Goal: Task Accomplishment & Management: Manage account settings

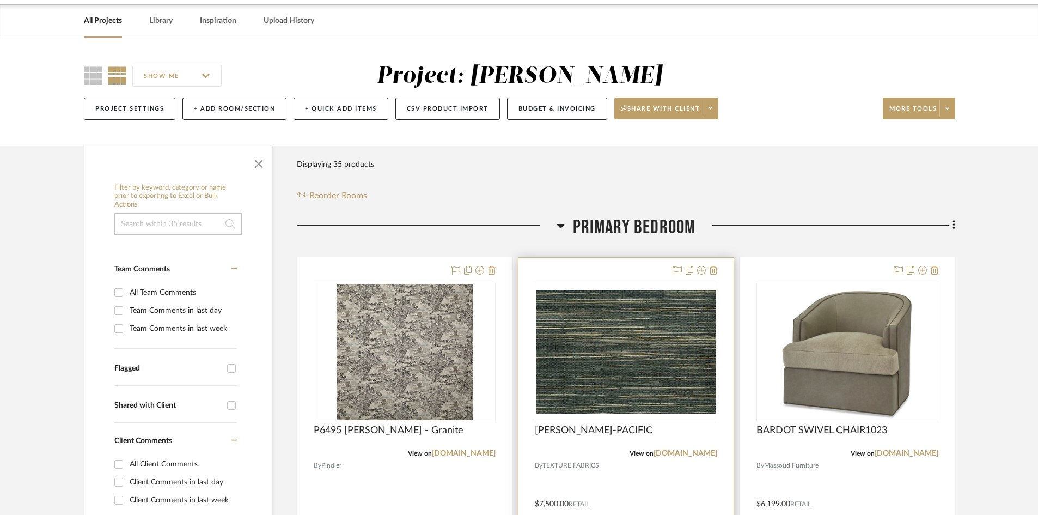
scroll to position [218, 0]
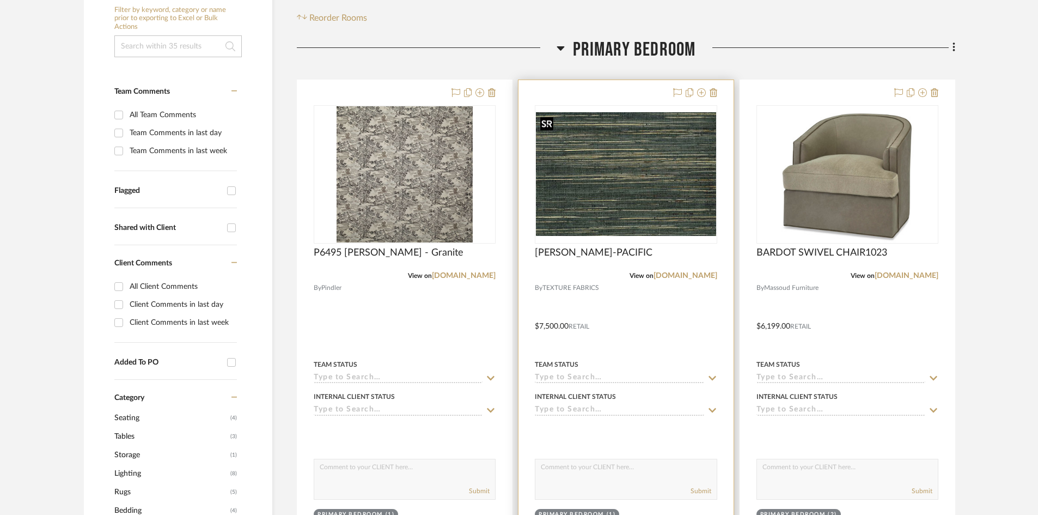
click at [677, 199] on img "0" at bounding box center [626, 174] width 180 height 124
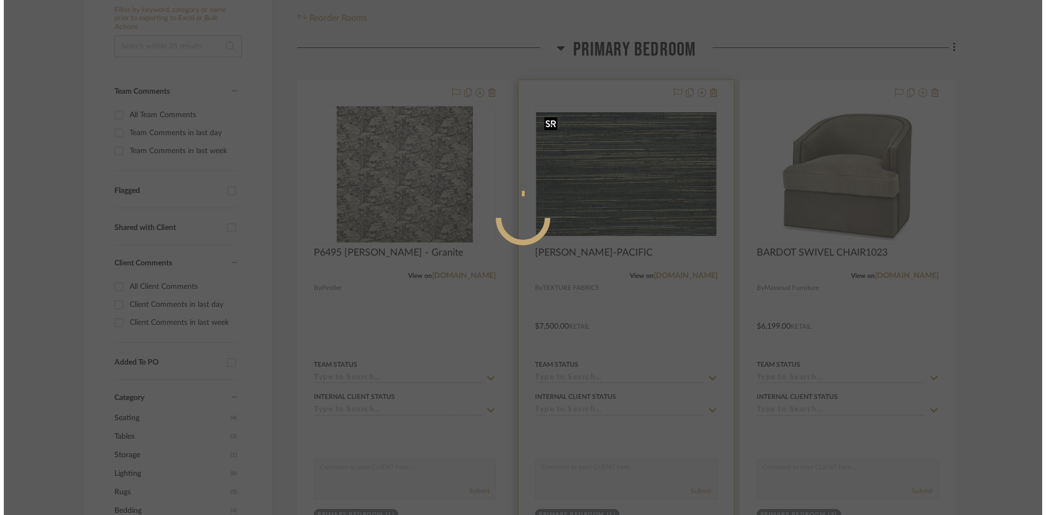
scroll to position [0, 0]
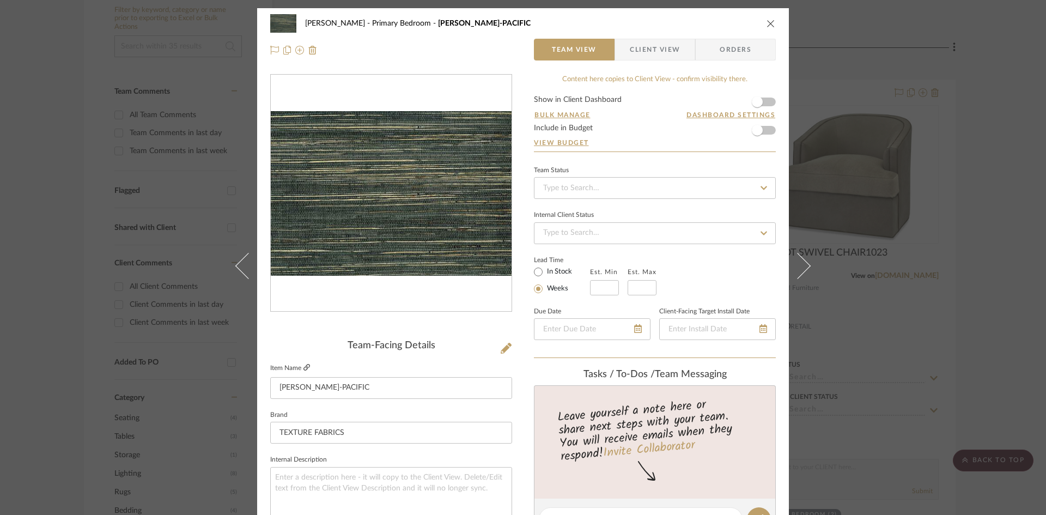
click at [303, 367] on icon at bounding box center [306, 367] width 7 height 7
click at [767, 23] on icon "close" at bounding box center [771, 23] width 9 height 9
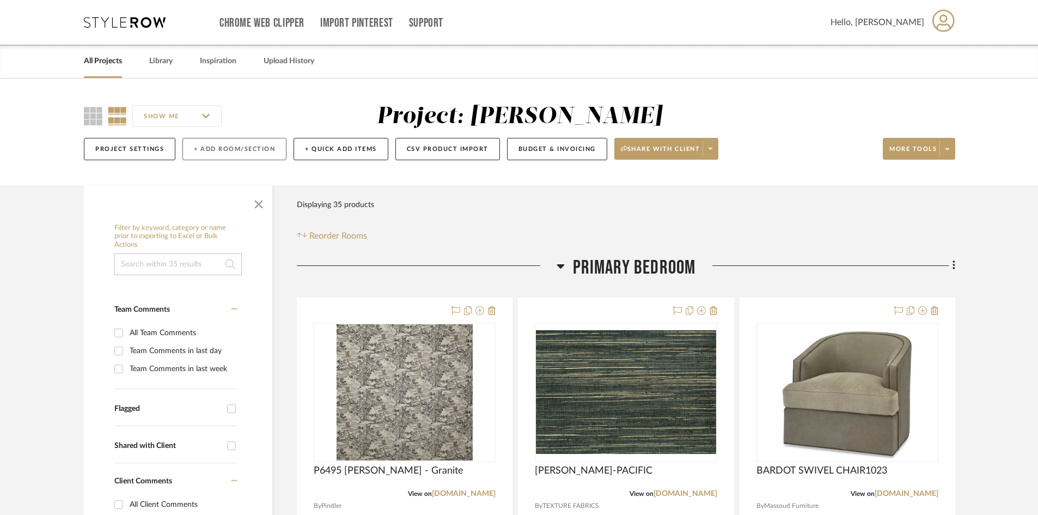
click at [256, 150] on button "+ Add Room/Section" at bounding box center [235, 149] width 104 height 22
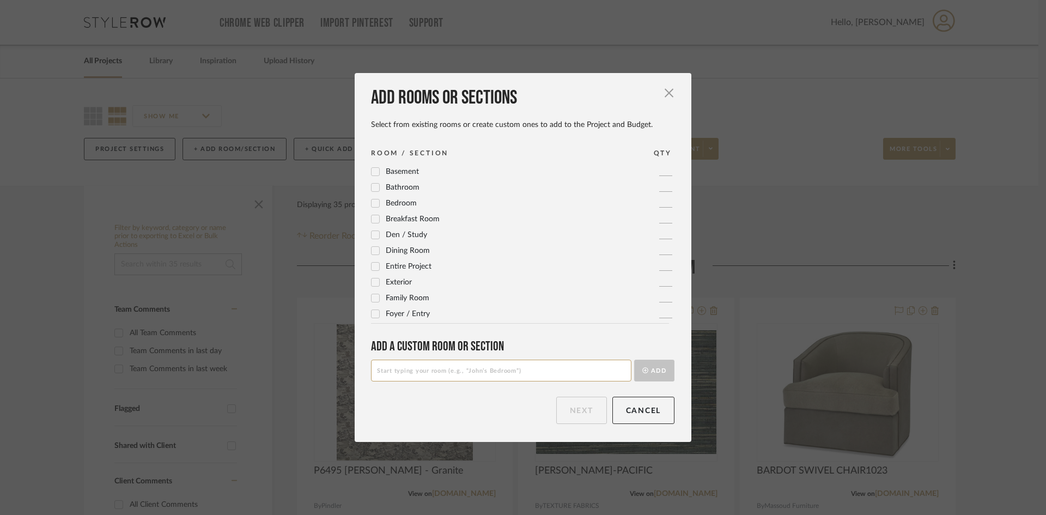
click at [448, 365] on input at bounding box center [501, 371] width 260 height 22
type input "Dressing Room"
click at [656, 375] on button "Add" at bounding box center [654, 371] width 40 height 22
click at [579, 413] on button "Next" at bounding box center [581, 410] width 51 height 27
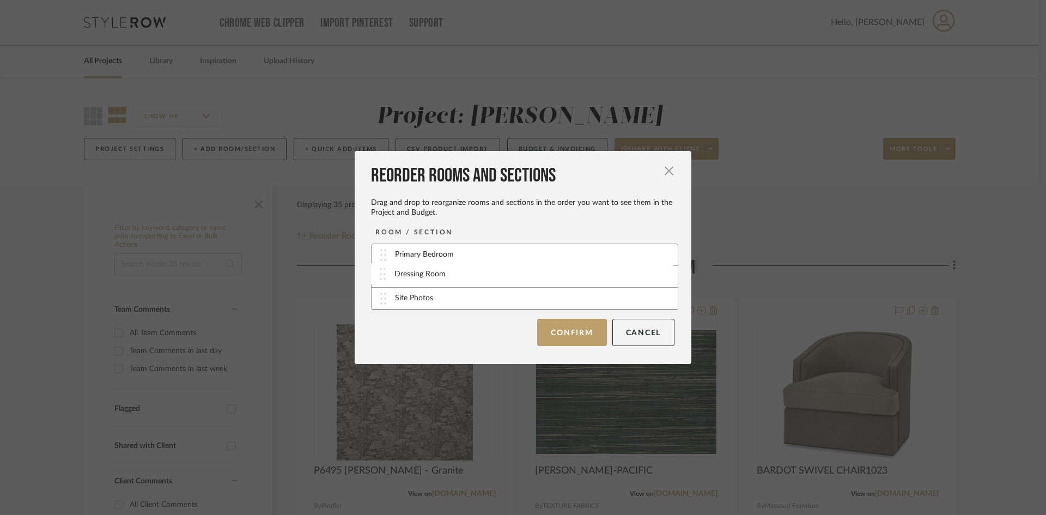
drag, startPoint x: 414, startPoint y: 302, endPoint x: 417, endPoint y: 277, distance: 24.7
click at [581, 331] on button "Confirm" at bounding box center [571, 331] width 69 height 27
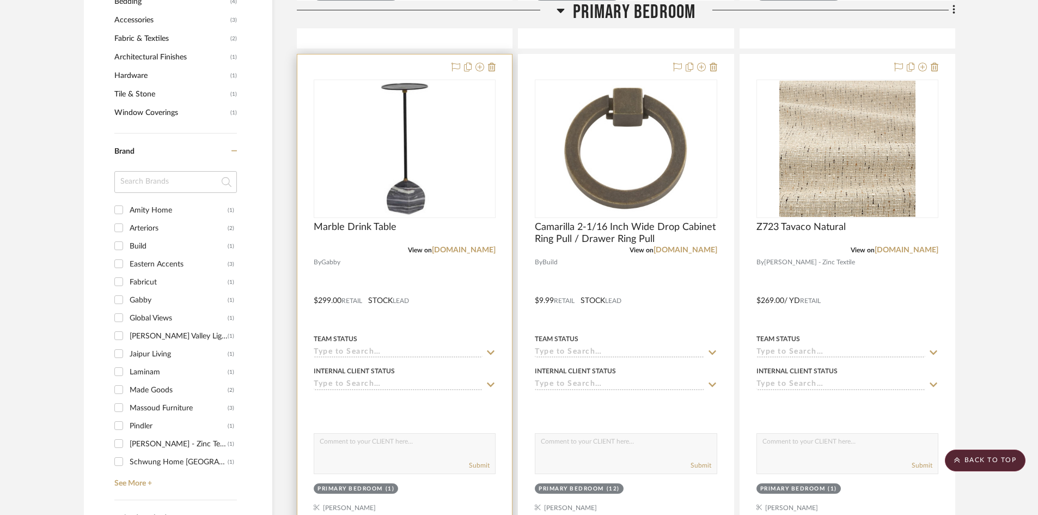
scroll to position [708, 0]
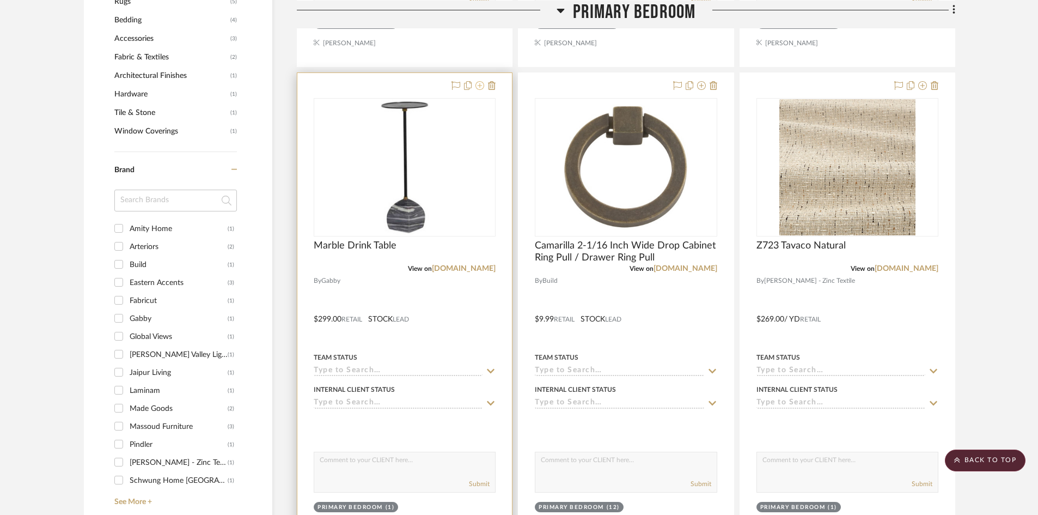
click at [478, 86] on icon at bounding box center [480, 85] width 9 height 9
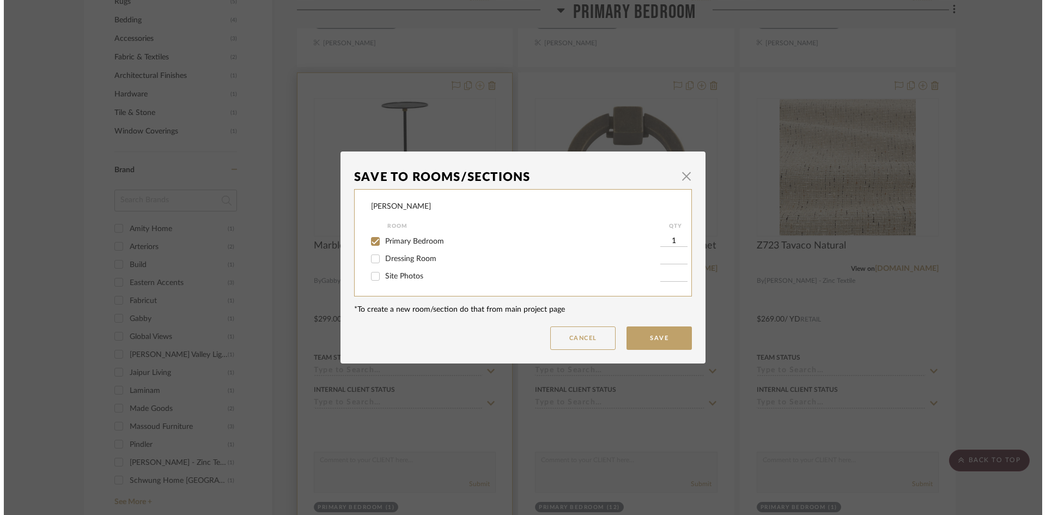
scroll to position [0, 0]
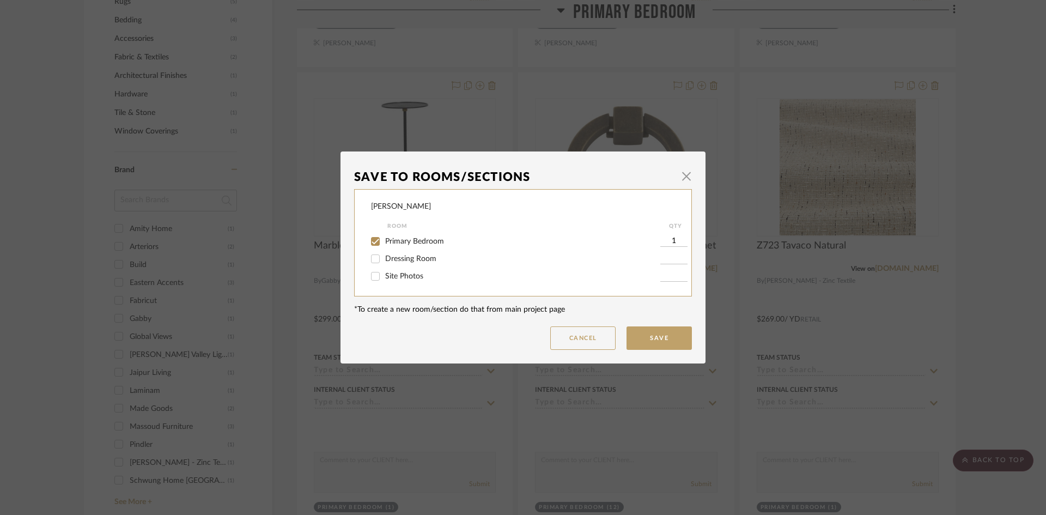
click at [374, 256] on input "Dressing Room" at bounding box center [375, 258] width 17 height 17
checkbox input "true"
type input "1"
click at [371, 241] on input "Primary Bedroom" at bounding box center [375, 241] width 17 height 17
checkbox input "false"
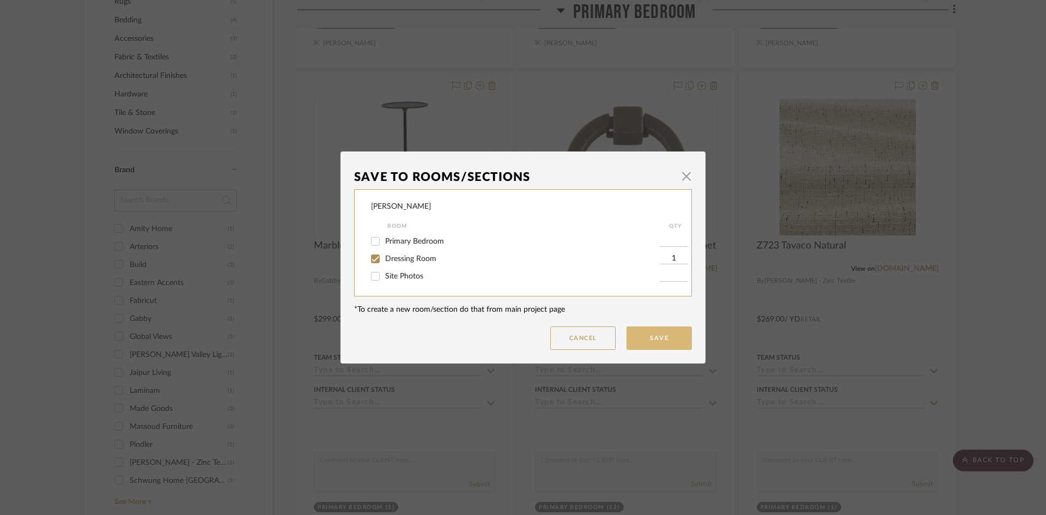
click at [663, 336] on button "Save" at bounding box center [659, 337] width 65 height 23
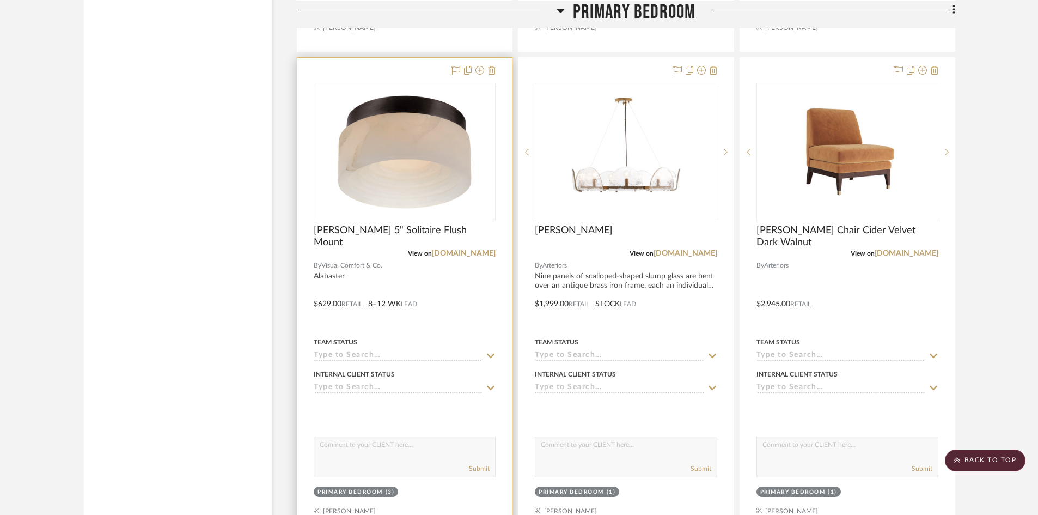
scroll to position [2670, 0]
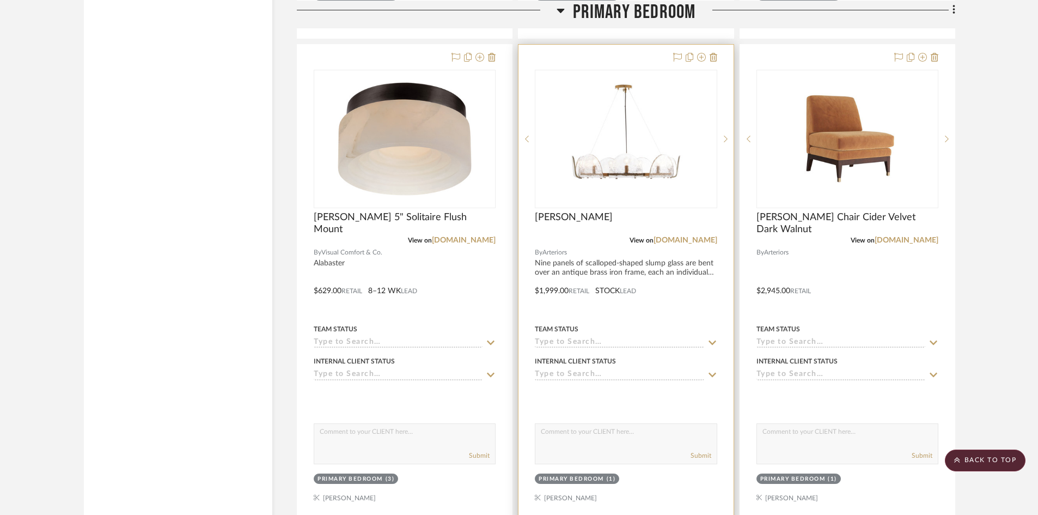
click at [653, 305] on div at bounding box center [626, 283] width 215 height 477
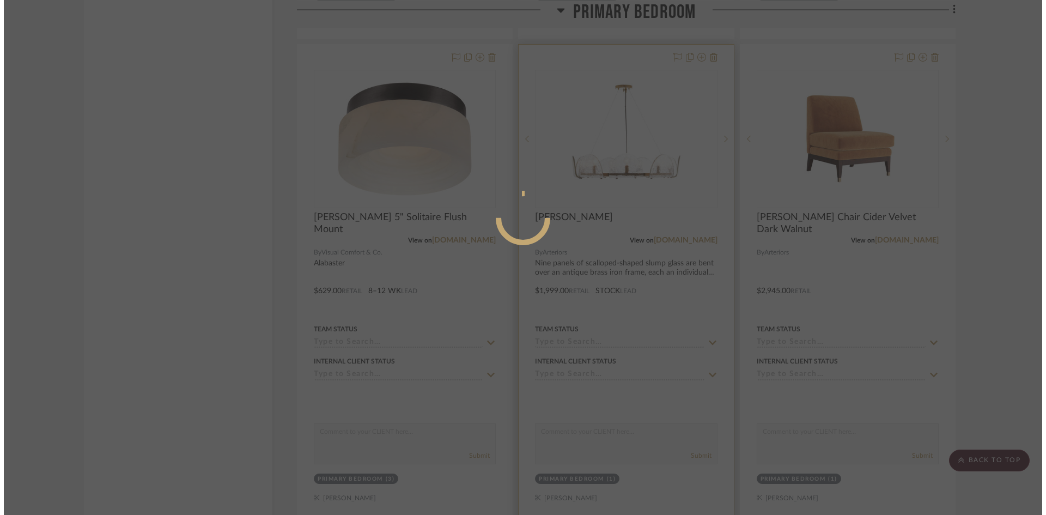
scroll to position [0, 0]
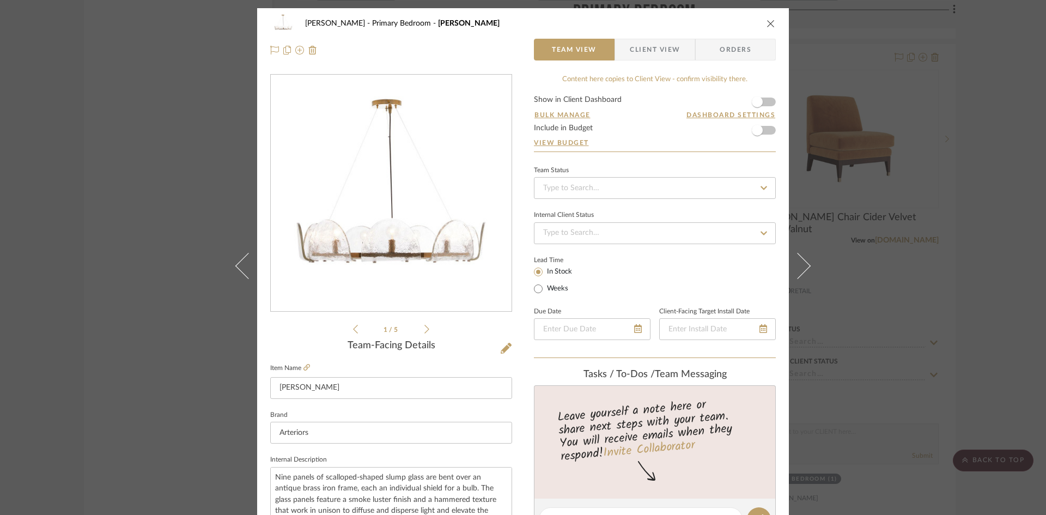
click at [767, 24] on icon "close" at bounding box center [771, 23] width 9 height 9
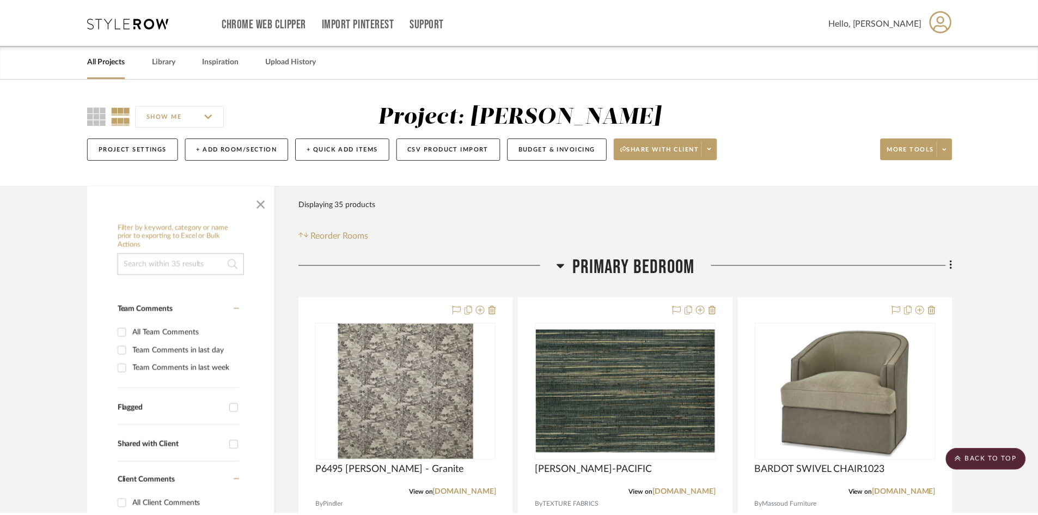
scroll to position [2670, 0]
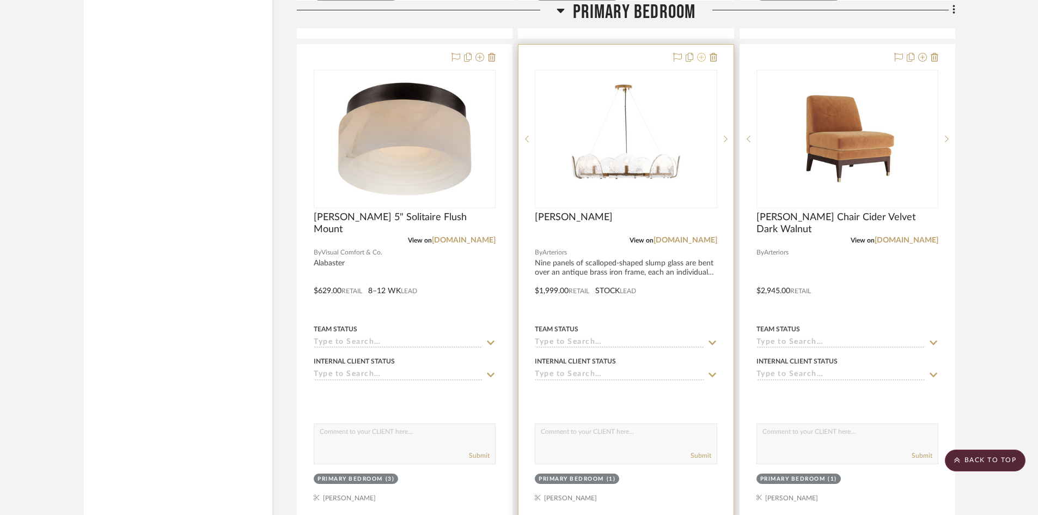
click at [702, 58] on icon at bounding box center [701, 57] width 9 height 9
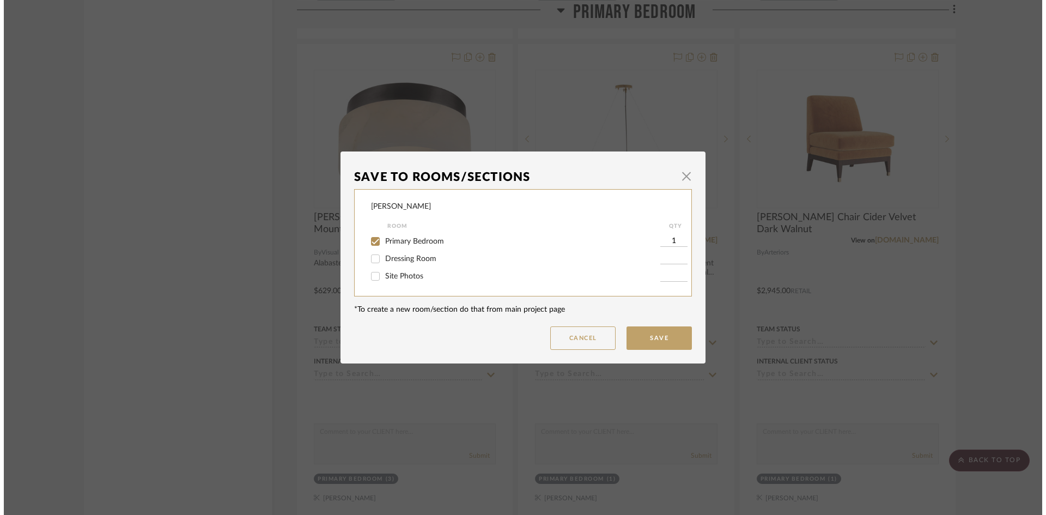
scroll to position [0, 0]
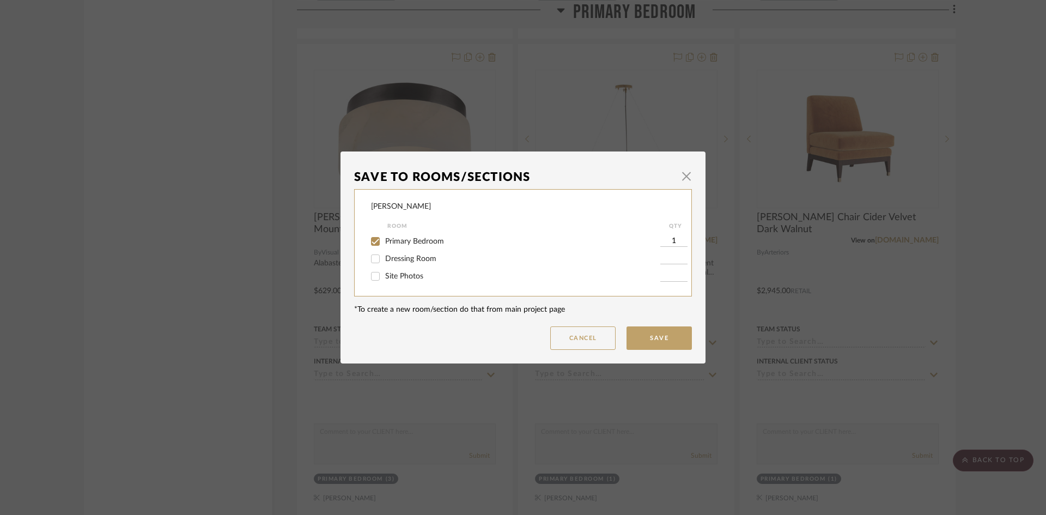
click at [374, 261] on input "Dressing Room" at bounding box center [375, 258] width 17 height 17
checkbox input "true"
type input "1"
click at [370, 241] on input "Primary Bedroom" at bounding box center [375, 241] width 17 height 17
checkbox input "false"
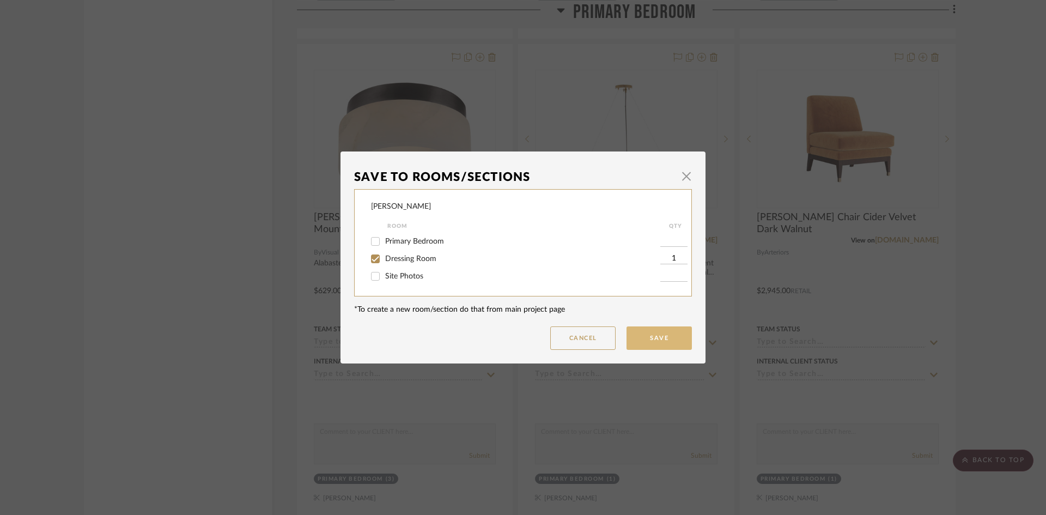
click at [660, 341] on button "Save" at bounding box center [659, 337] width 65 height 23
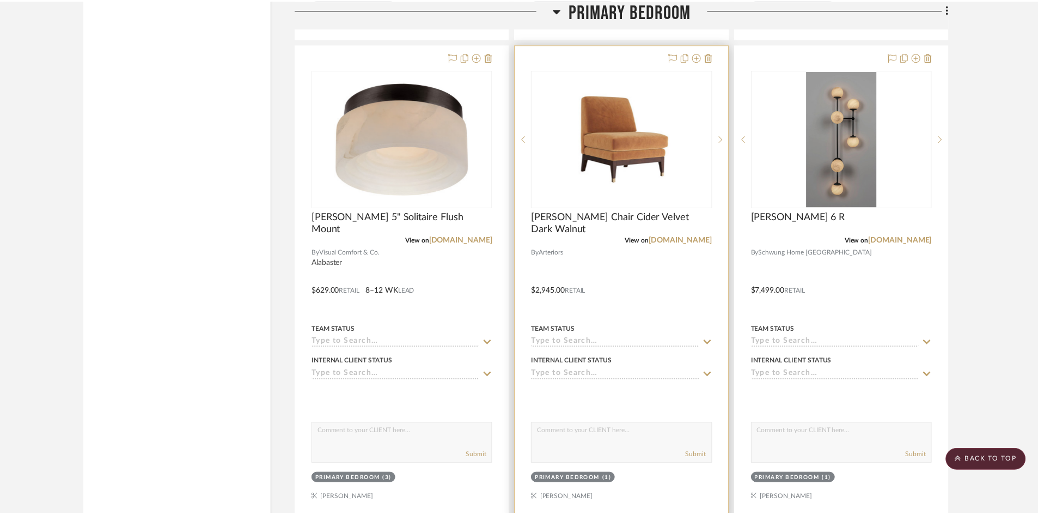
scroll to position [2670, 0]
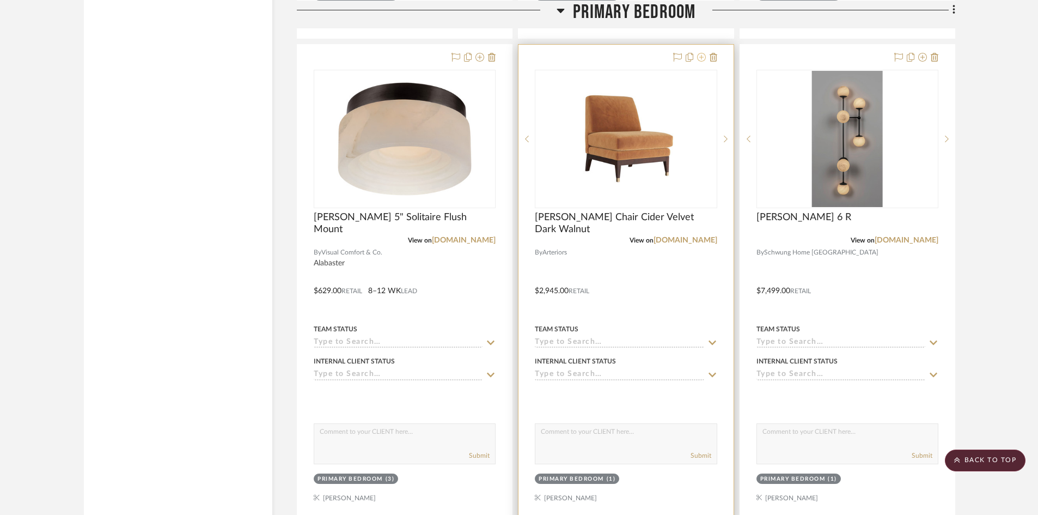
click at [701, 58] on icon at bounding box center [701, 57] width 9 height 9
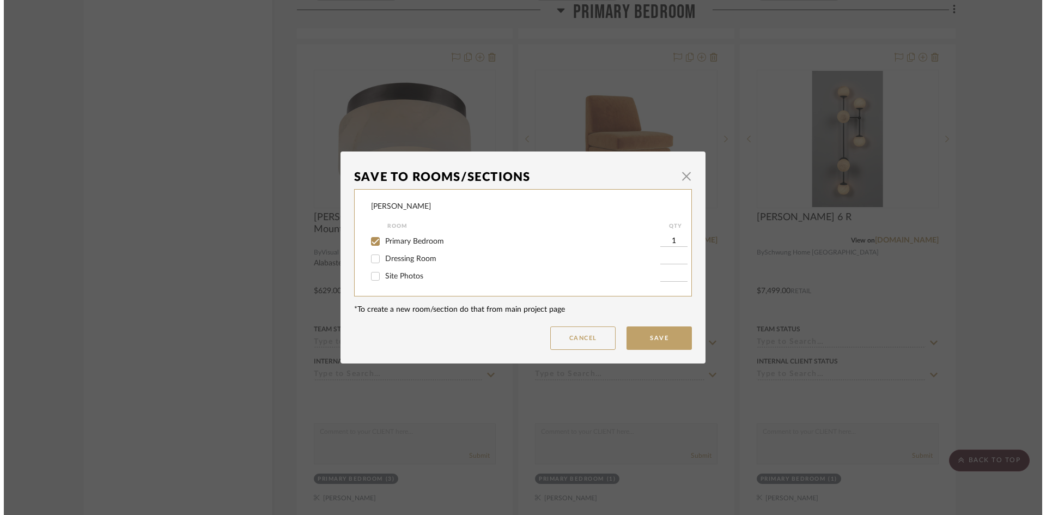
scroll to position [0, 0]
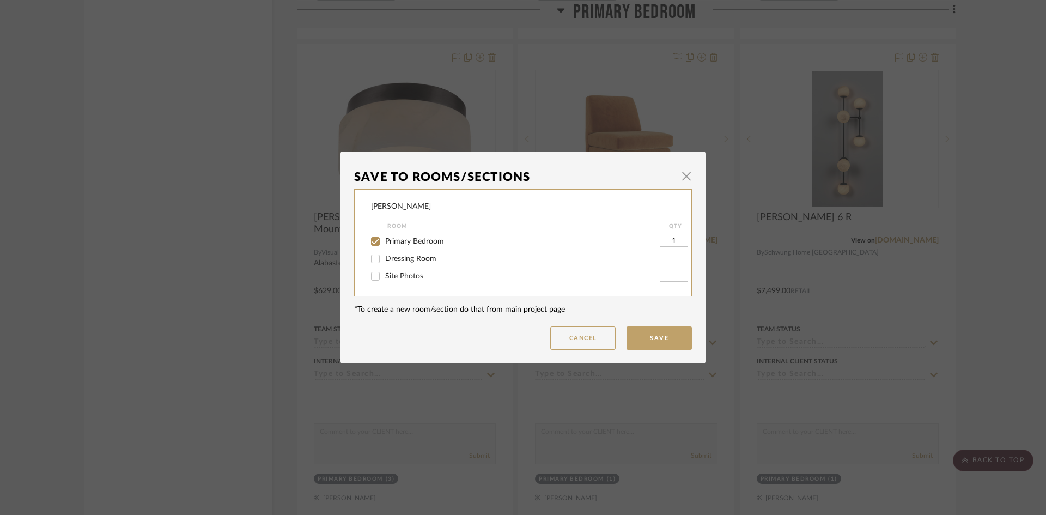
click at [372, 258] on input "Dressing Room" at bounding box center [375, 258] width 17 height 17
checkbox input "true"
type input "1"
click at [372, 241] on input "Primary Bedroom" at bounding box center [375, 241] width 17 height 17
checkbox input "false"
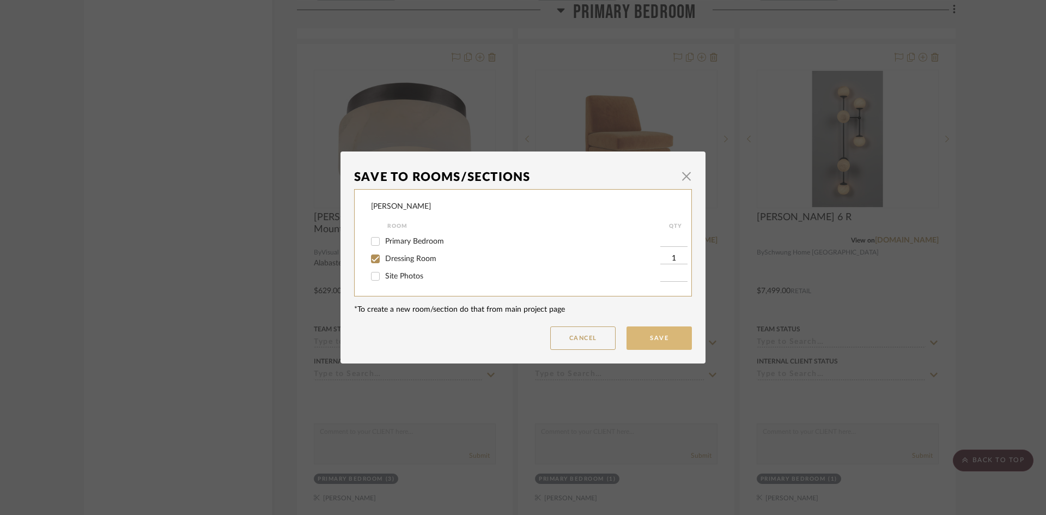
click at [645, 338] on button "Save" at bounding box center [659, 337] width 65 height 23
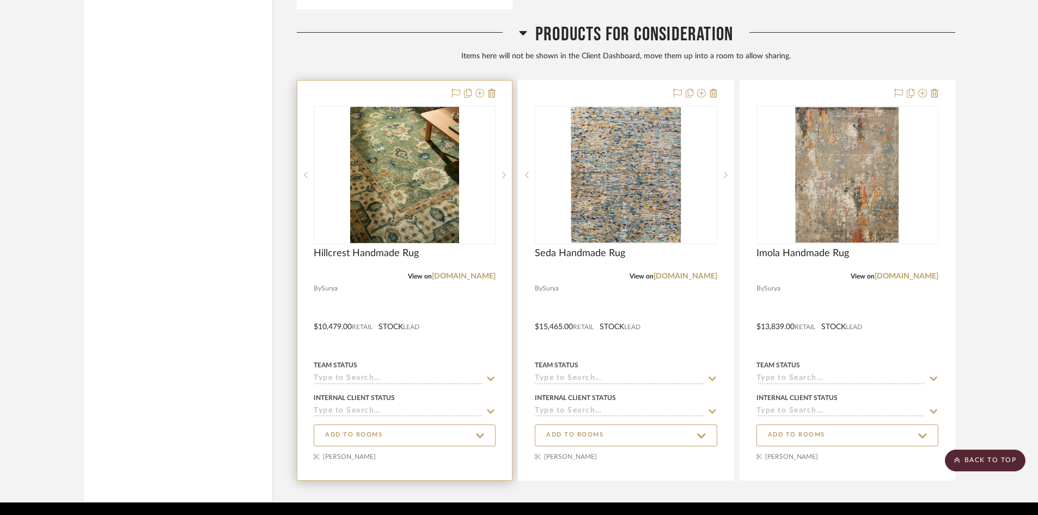
scroll to position [6208, 0]
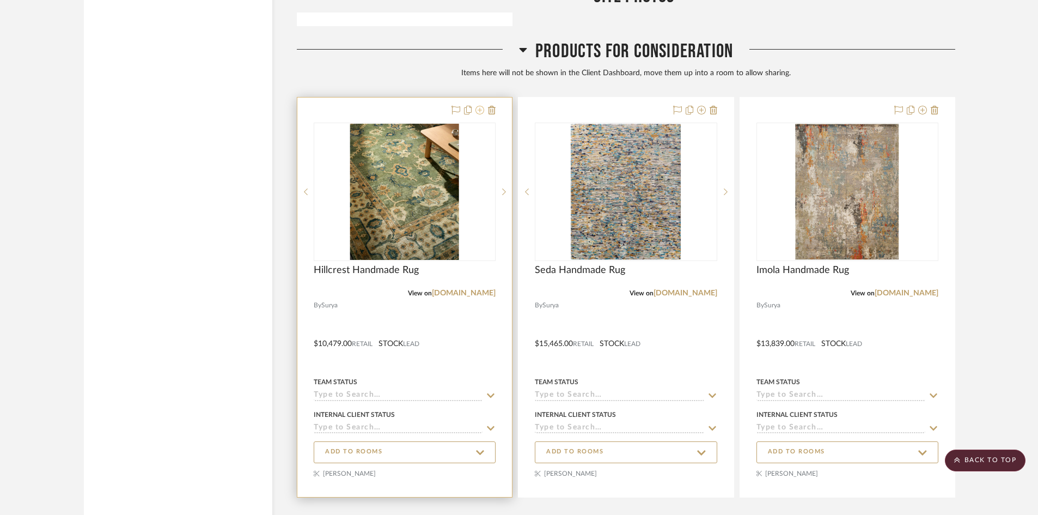
click at [480, 110] on icon at bounding box center [480, 110] width 9 height 9
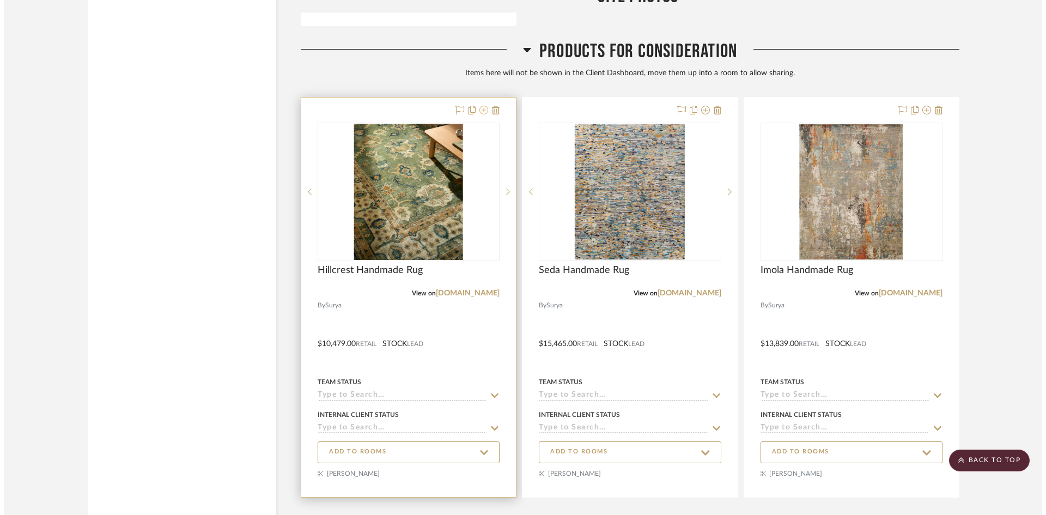
scroll to position [0, 0]
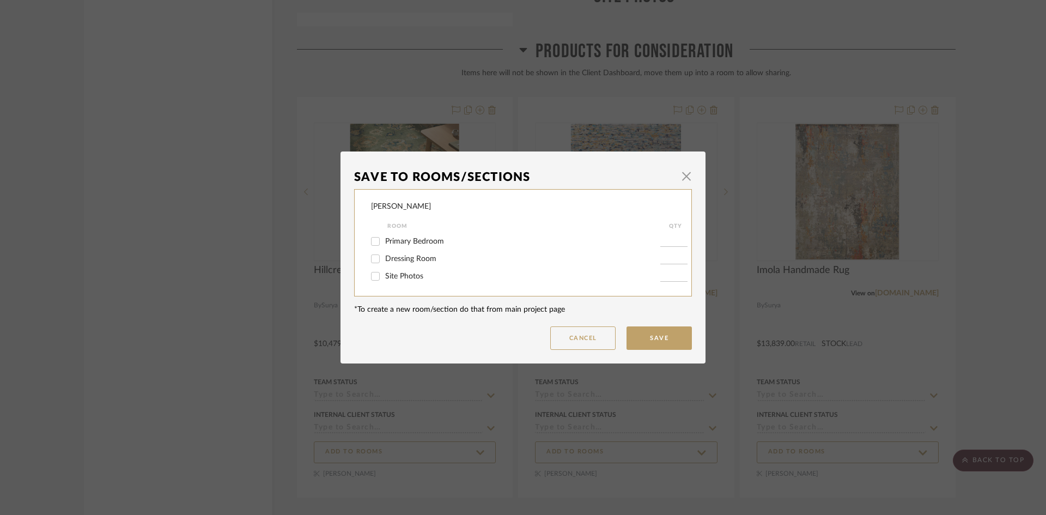
click at [374, 259] on input "Dressing Room" at bounding box center [375, 258] width 17 height 17
checkbox input "true"
type input "1"
click at [661, 341] on button "Save" at bounding box center [659, 337] width 65 height 23
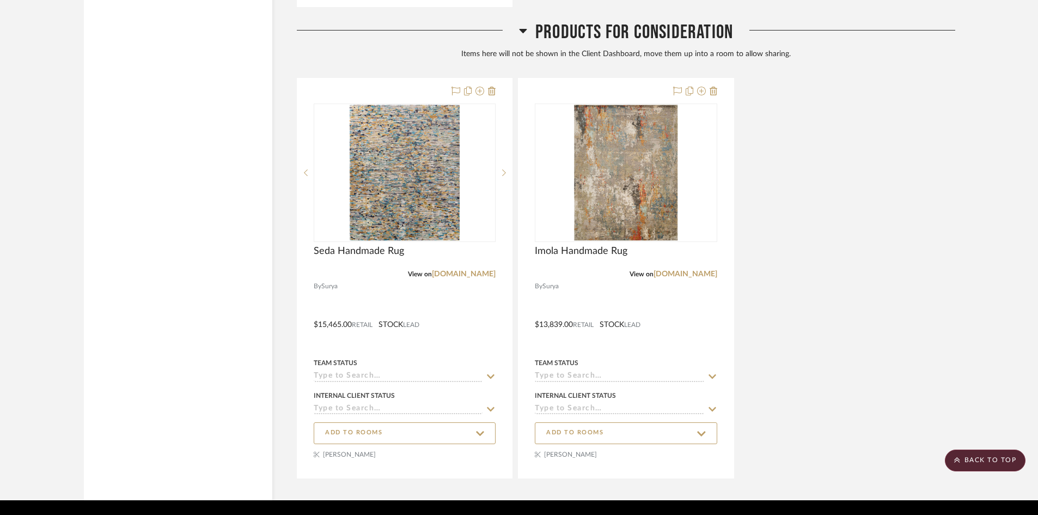
scroll to position [6691, 0]
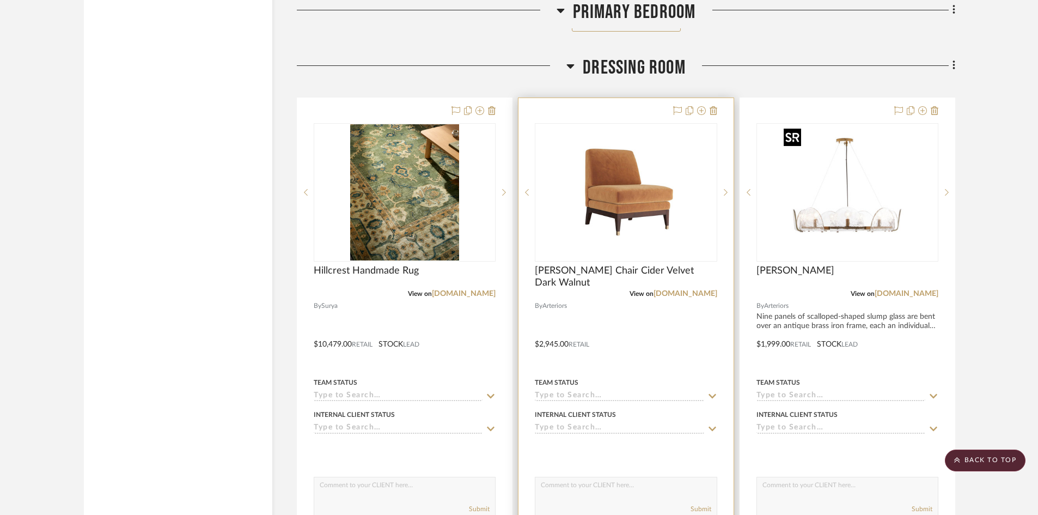
scroll to position [5111, 0]
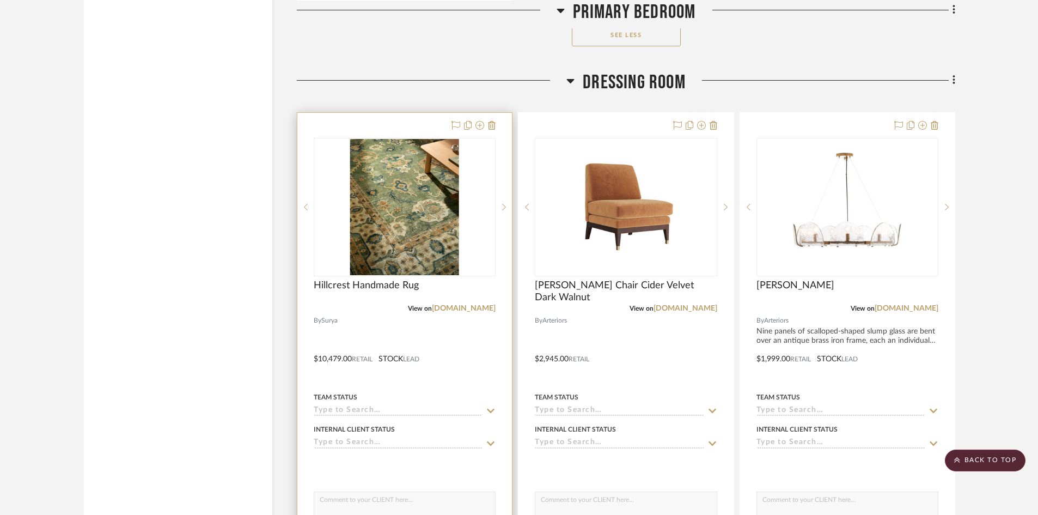
click at [457, 364] on div at bounding box center [404, 351] width 215 height 477
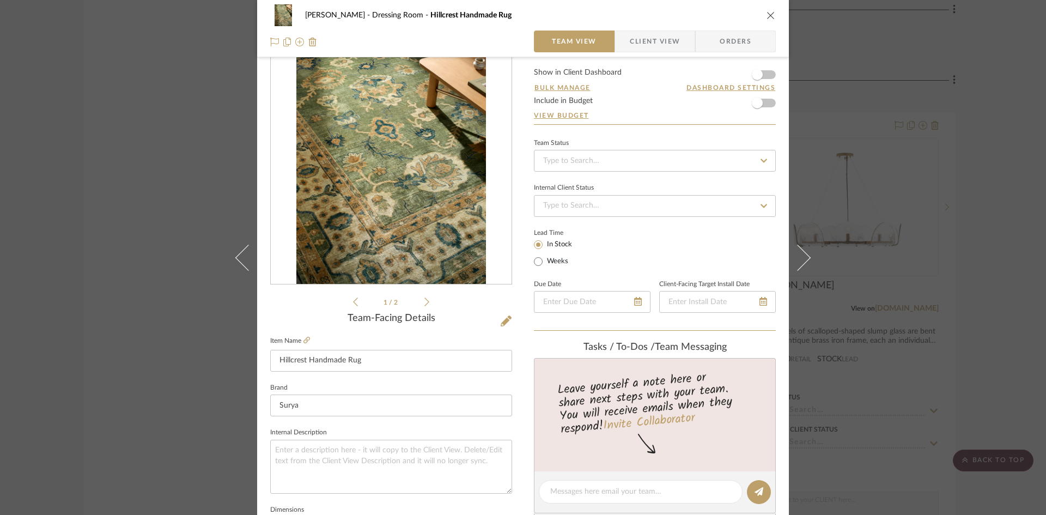
scroll to position [0, 0]
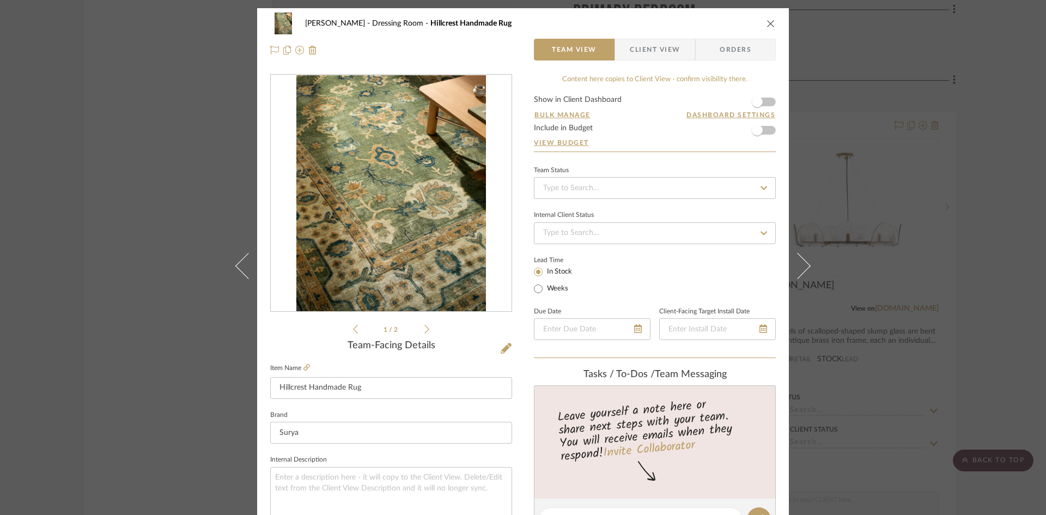
click at [655, 55] on span "Client View" at bounding box center [655, 50] width 50 height 22
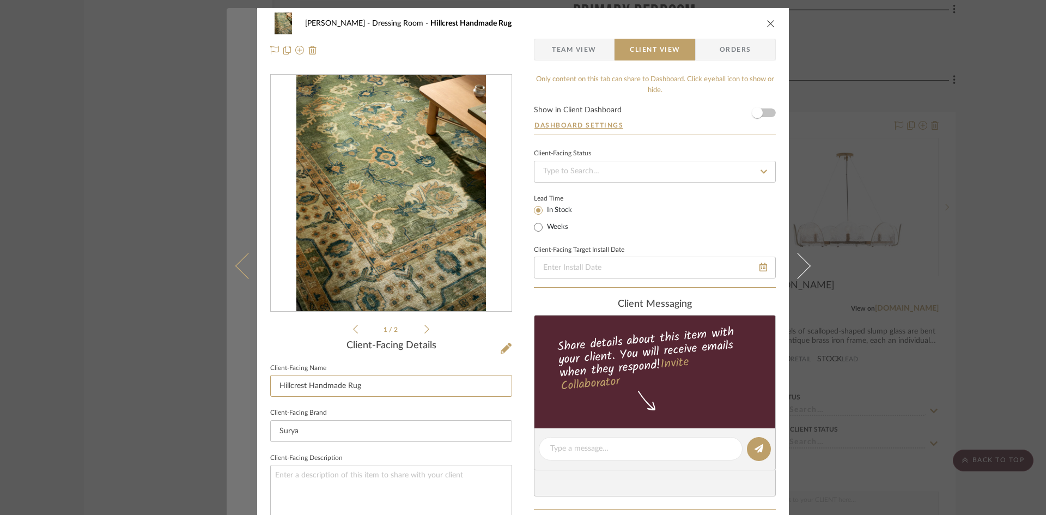
drag, startPoint x: 305, startPoint y: 386, endPoint x: 245, endPoint y: 387, distance: 59.4
click at [245, 387] on mat-dialog-content "[PERSON_NAME] Dressing Room Hillcrest Handmade Rug Team View Client View Orders…" at bounding box center [523, 452] width 593 height 889
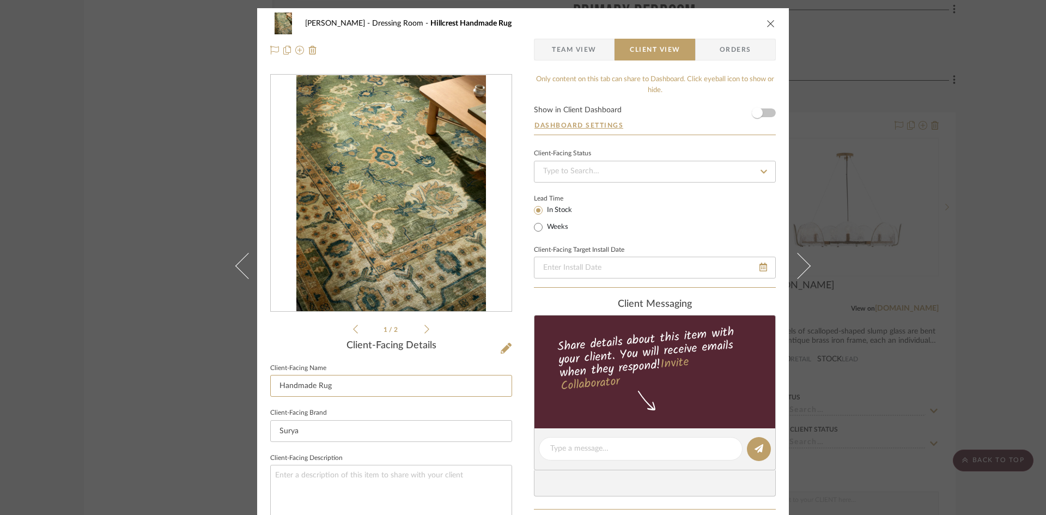
type input "Handmade Rug"
click at [518, 410] on div "[PERSON_NAME] Dressing Room Hillcrest Handmade Rug Team View Client View Orders…" at bounding box center [523, 452] width 532 height 889
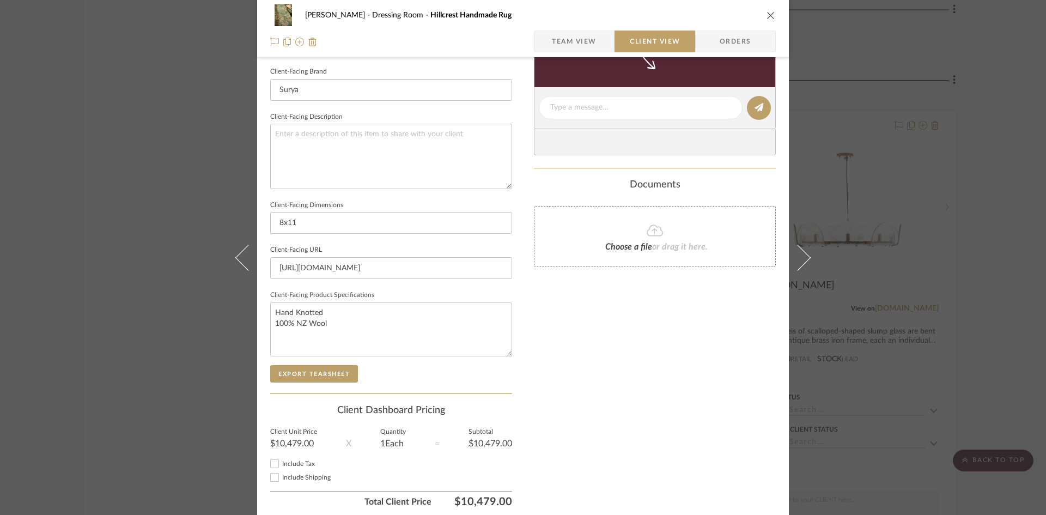
scroll to position [381, 0]
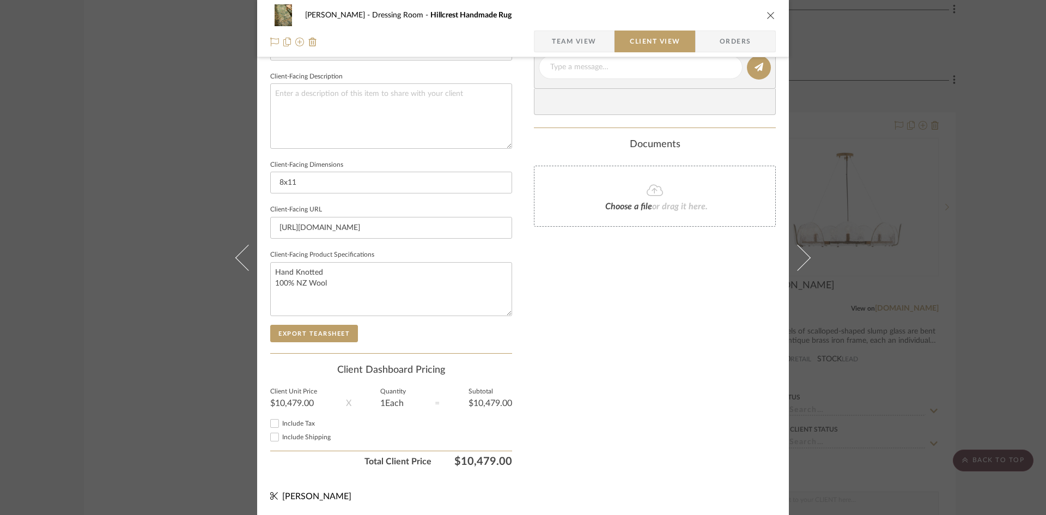
click at [591, 318] on div "Only content on this tab can share to Dashboard. Click eyeball icon to show or …" at bounding box center [655, 83] width 242 height 780
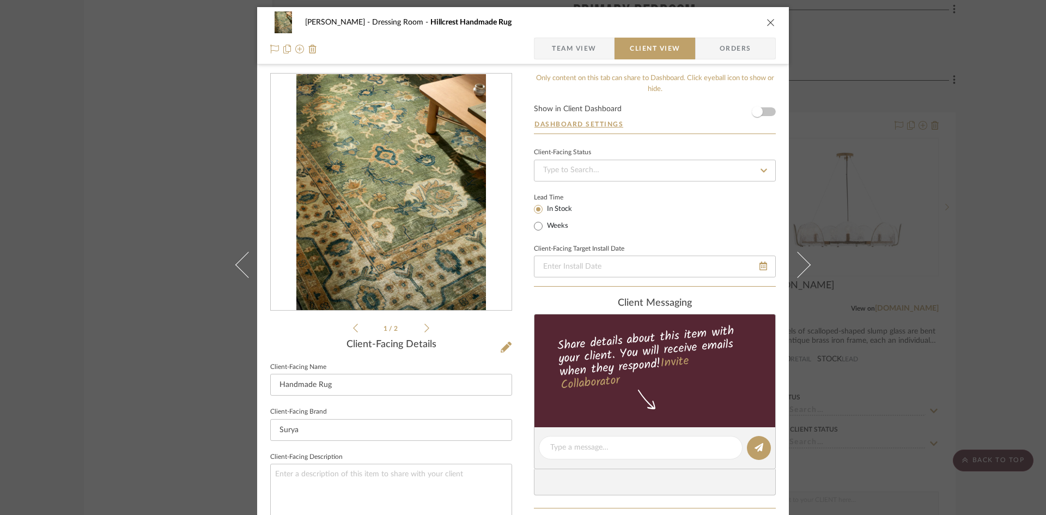
scroll to position [0, 0]
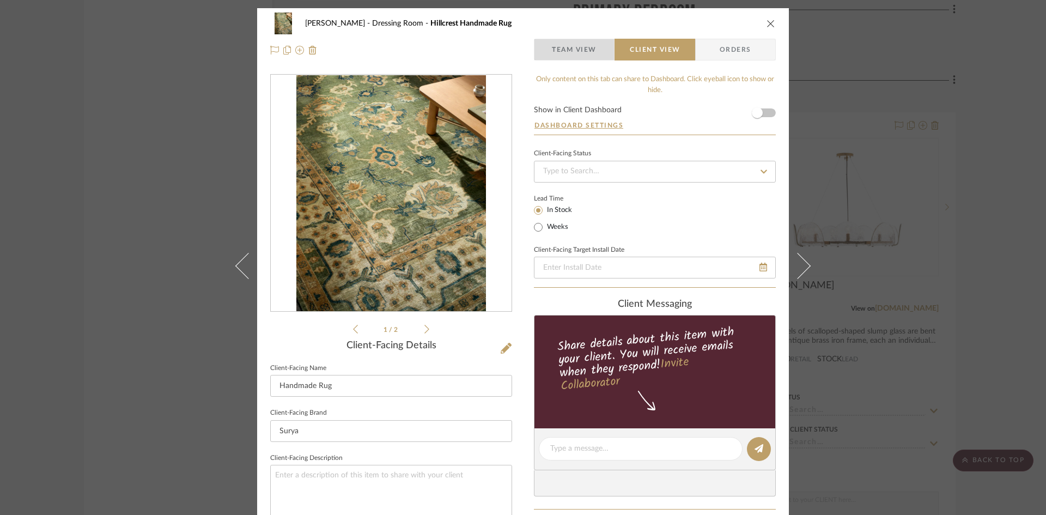
click at [573, 51] on span "Team View" at bounding box center [574, 50] width 45 height 22
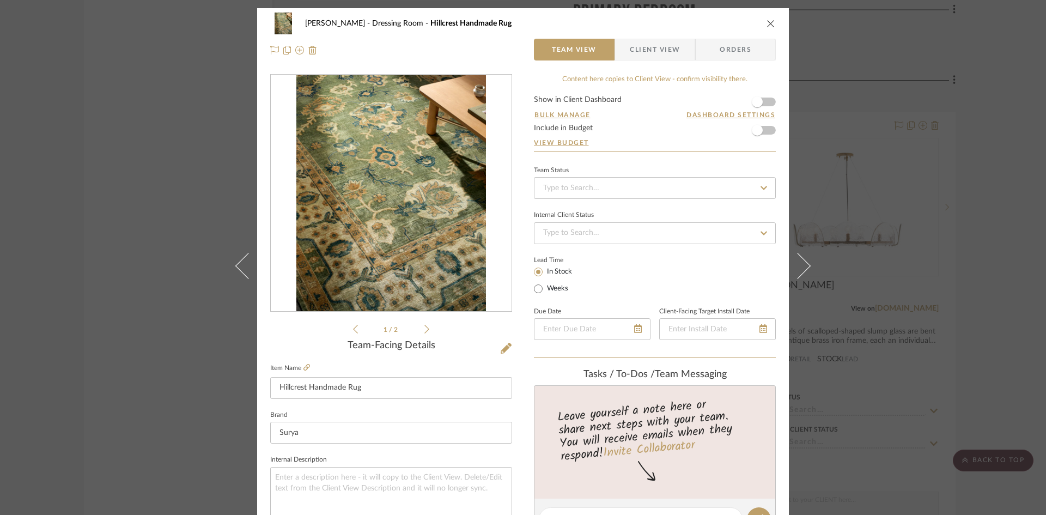
click at [424, 330] on icon at bounding box center [426, 329] width 5 height 10
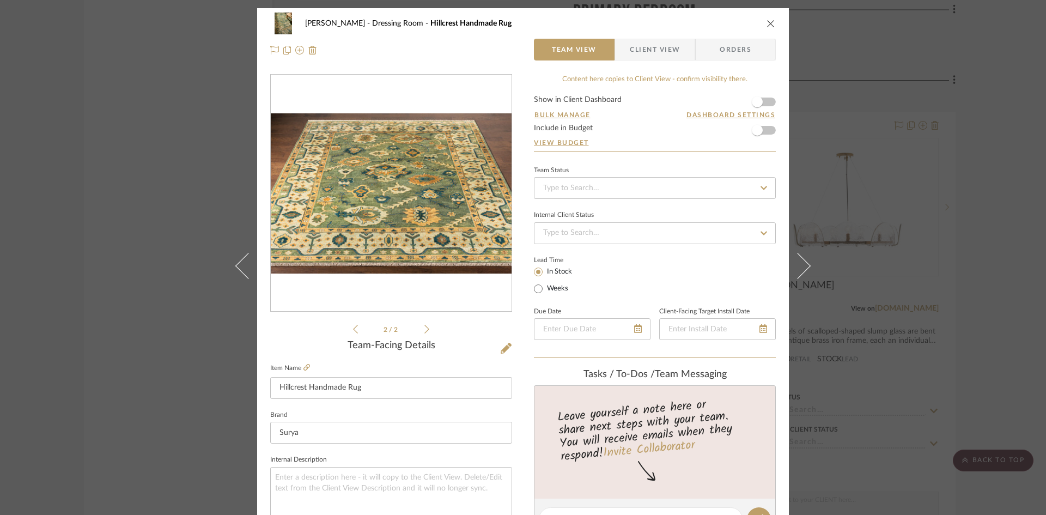
click at [354, 330] on icon at bounding box center [355, 329] width 5 height 10
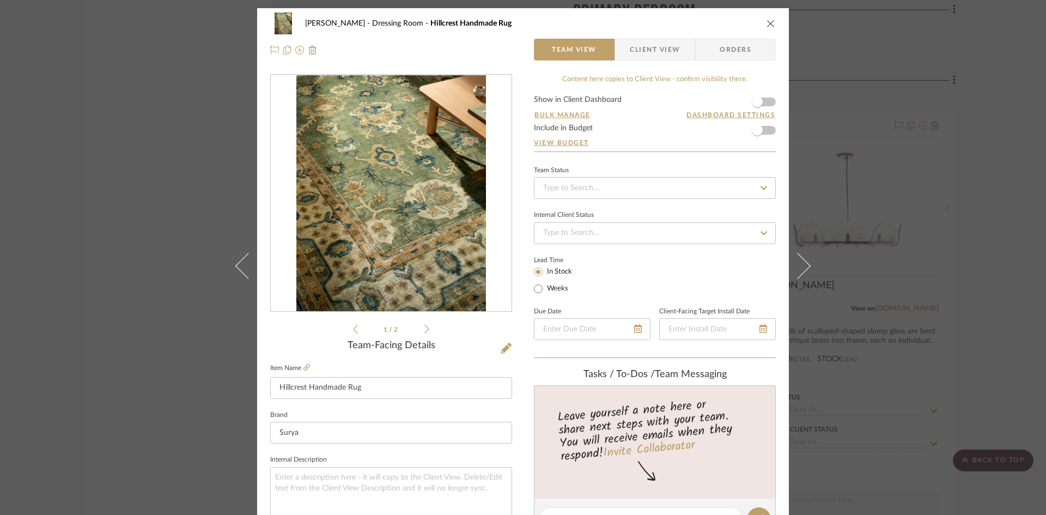
click at [770, 23] on icon "close" at bounding box center [771, 23] width 9 height 9
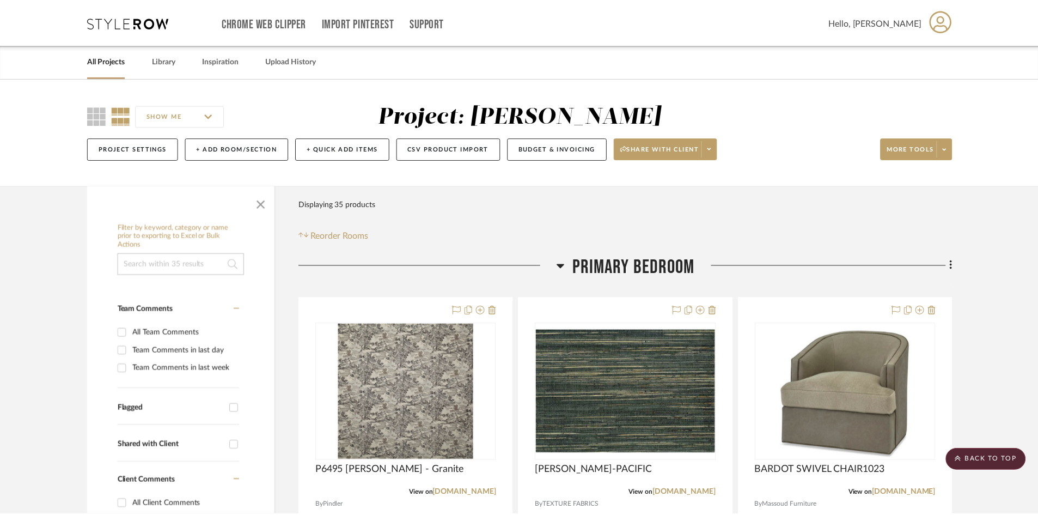
scroll to position [5111, 0]
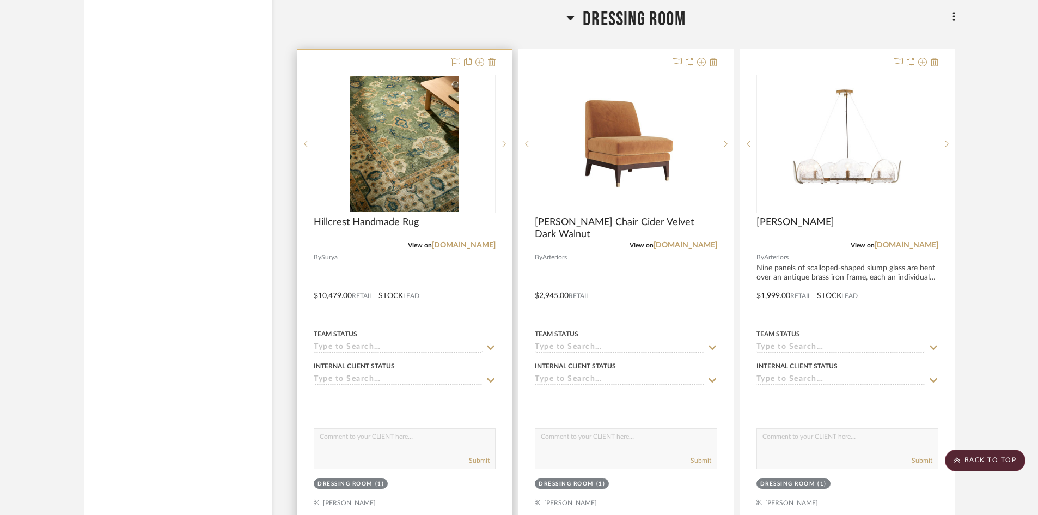
scroll to position [5165, 0]
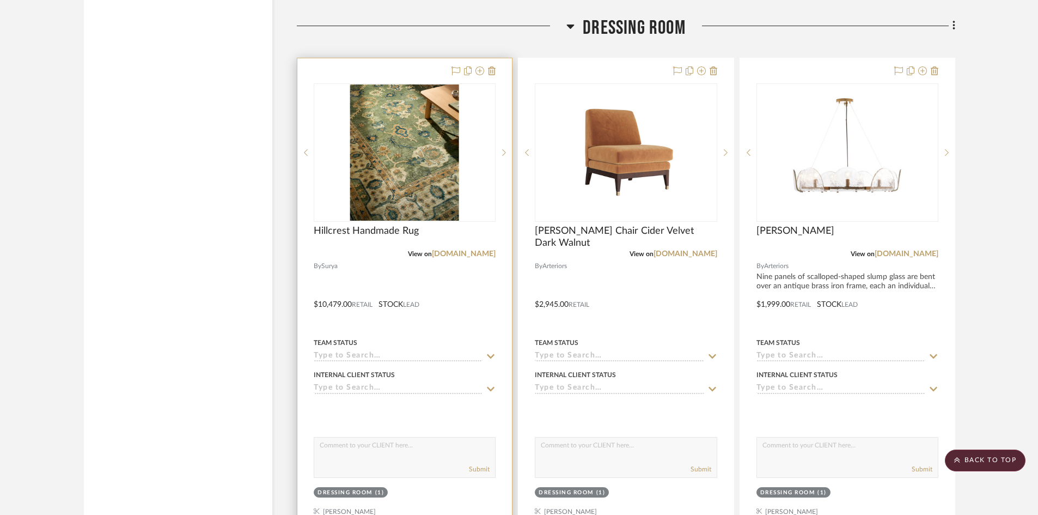
click at [447, 312] on div at bounding box center [404, 296] width 215 height 477
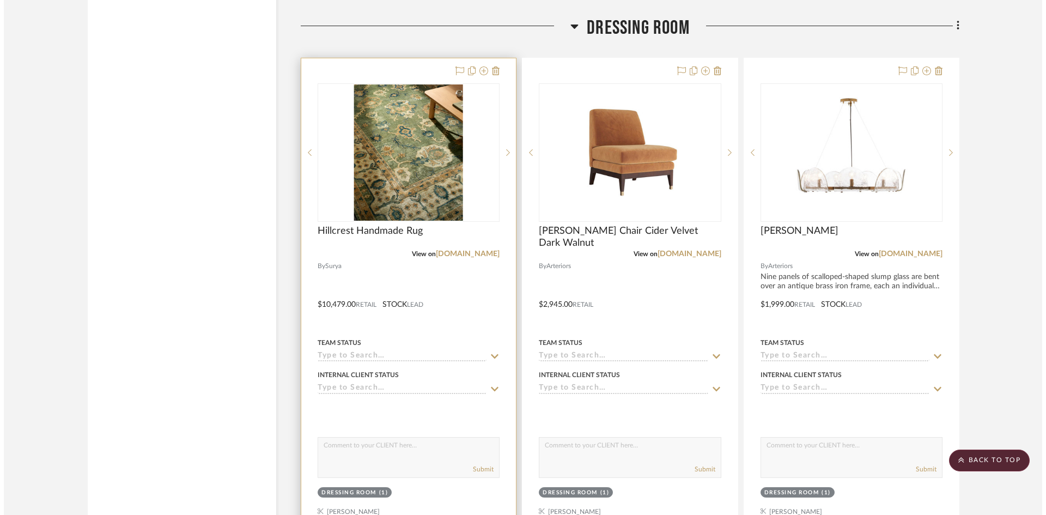
scroll to position [0, 0]
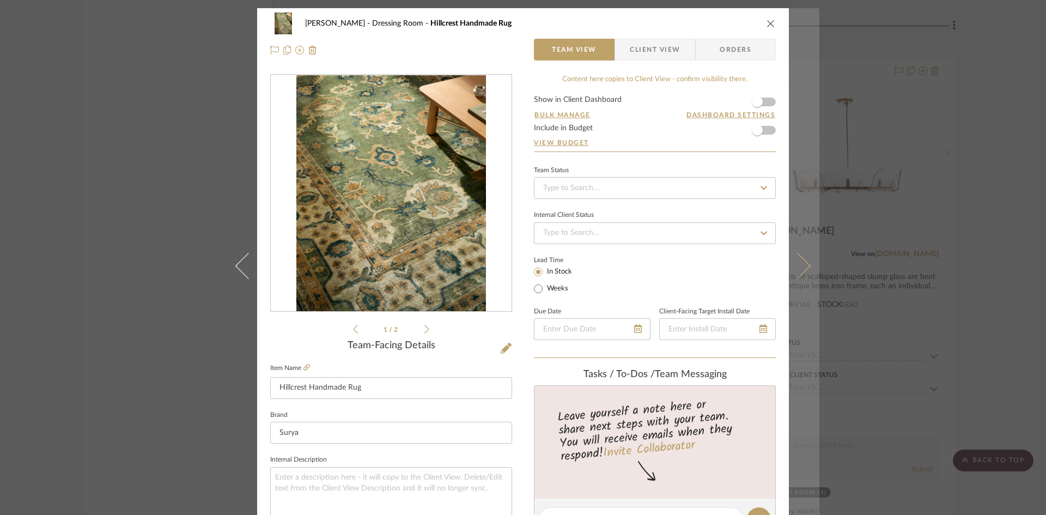
click at [794, 268] on icon at bounding box center [798, 265] width 26 height 26
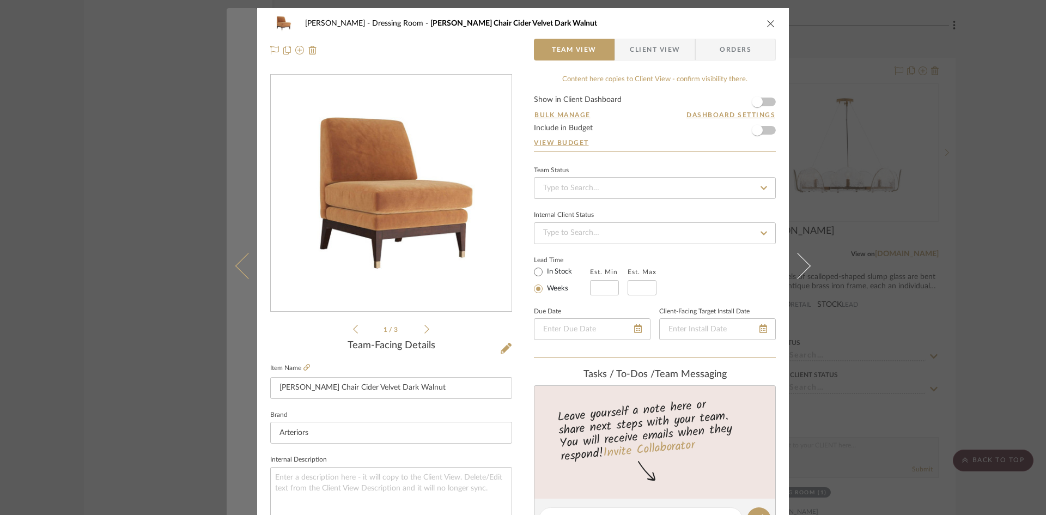
click at [238, 263] on icon at bounding box center [248, 265] width 26 height 26
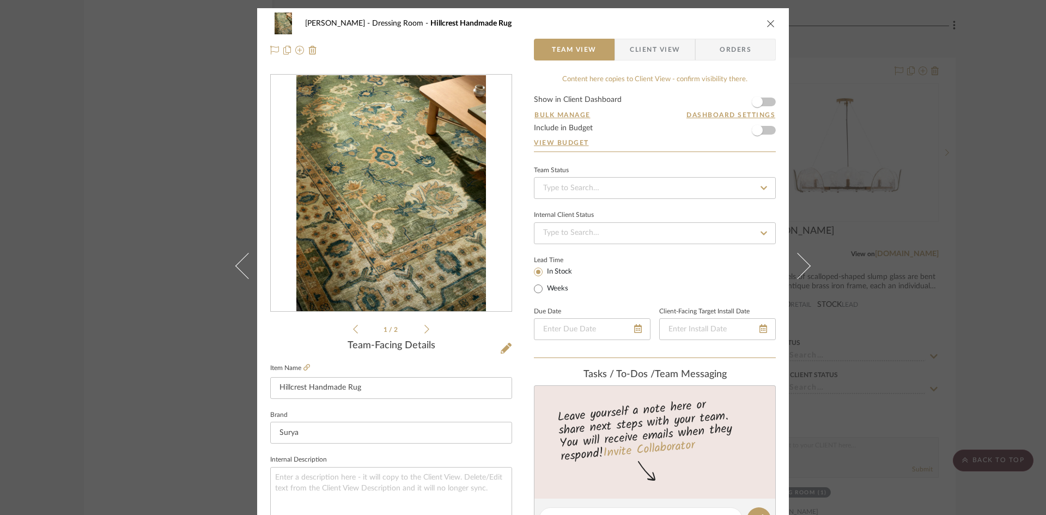
click at [653, 49] on span "Client View" at bounding box center [655, 50] width 50 height 22
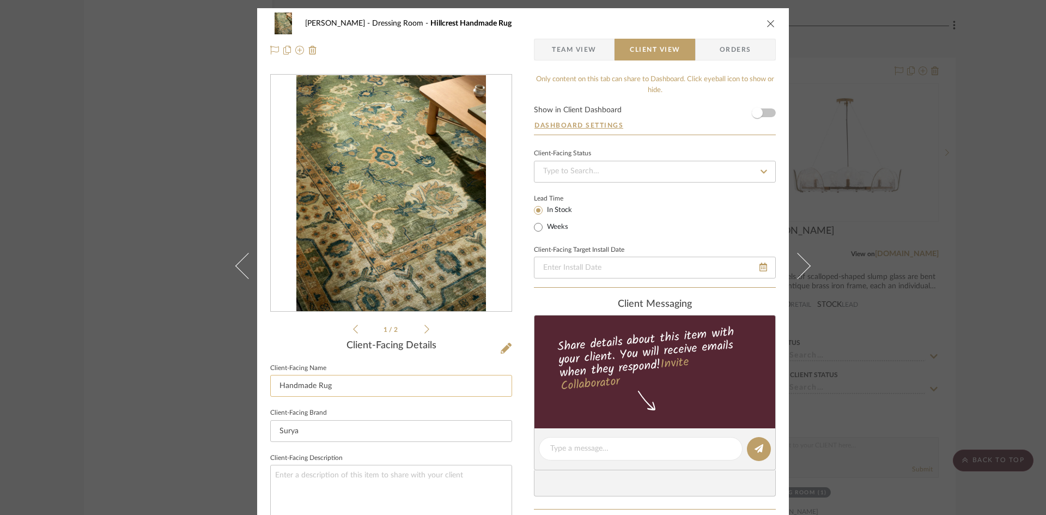
click at [312, 387] on input "Handmade Rug" at bounding box center [391, 386] width 242 height 22
type input "Handmade Wool Rug"
click at [401, 405] on sr-form-field "Client-Facing Name Handmade Wool Rug" at bounding box center [391, 383] width 242 height 45
click at [589, 51] on span "Team View" at bounding box center [574, 50] width 45 height 22
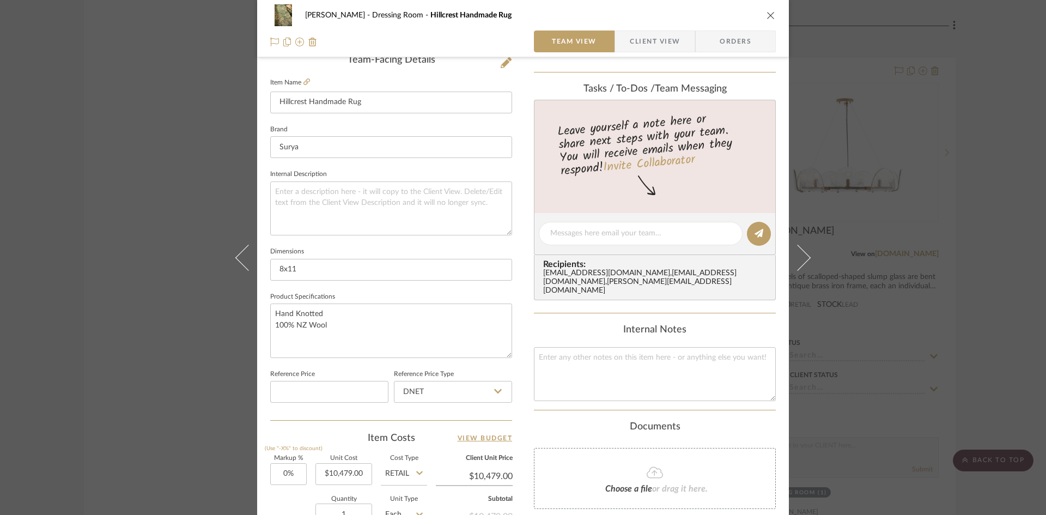
scroll to position [227, 0]
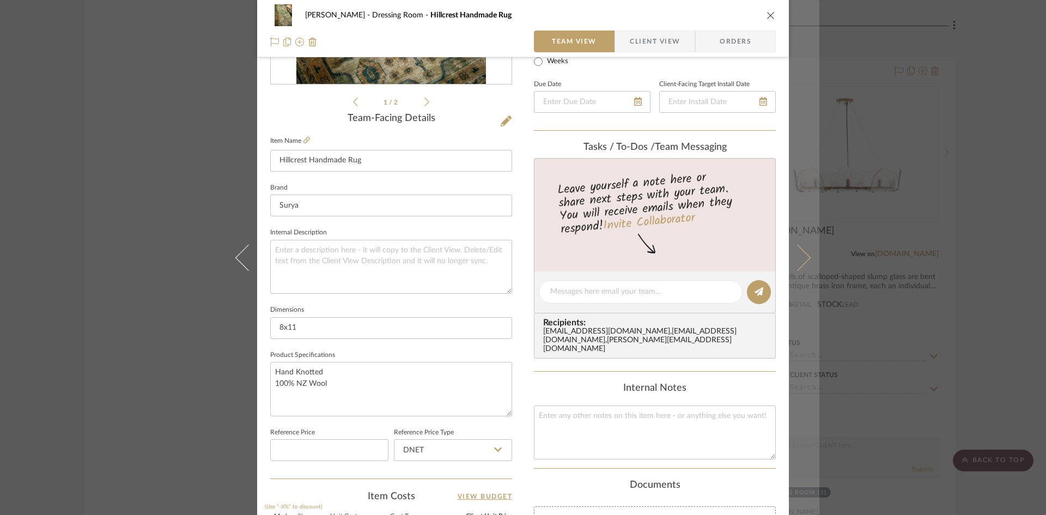
click at [804, 262] on button at bounding box center [804, 257] width 31 height 515
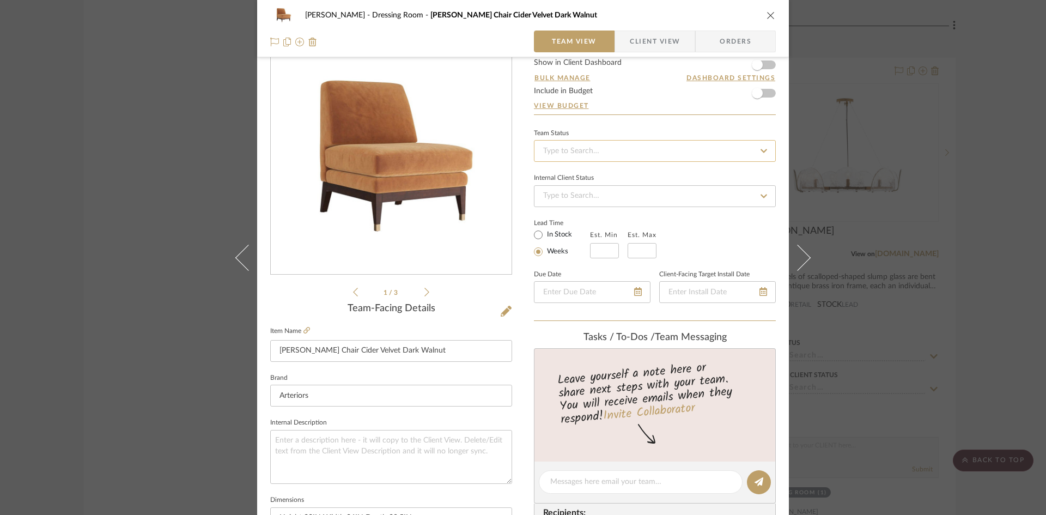
scroll to position [54, 0]
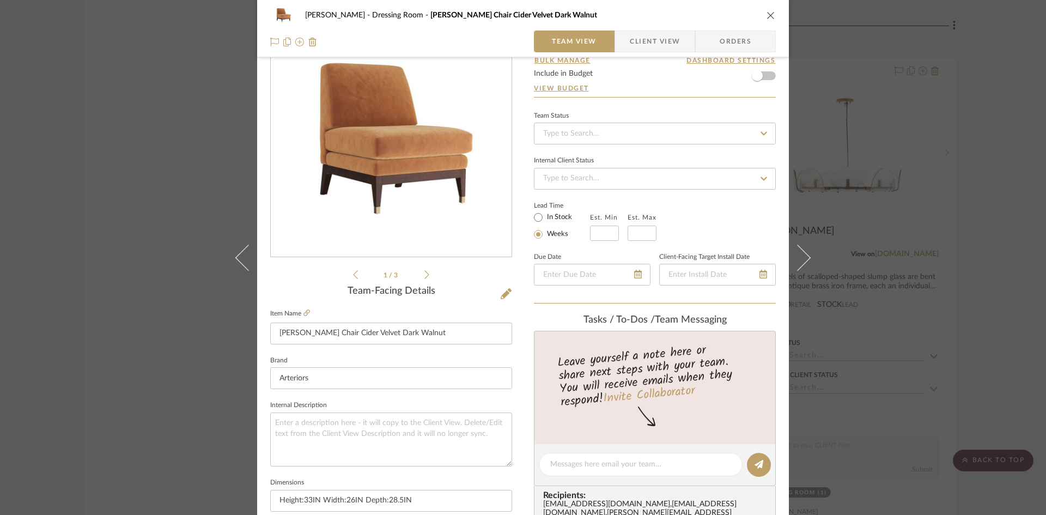
drag, startPoint x: 662, startPoint y: 39, endPoint x: 654, endPoint y: 41, distance: 8.5
click at [662, 39] on span "Client View" at bounding box center [655, 42] width 50 height 22
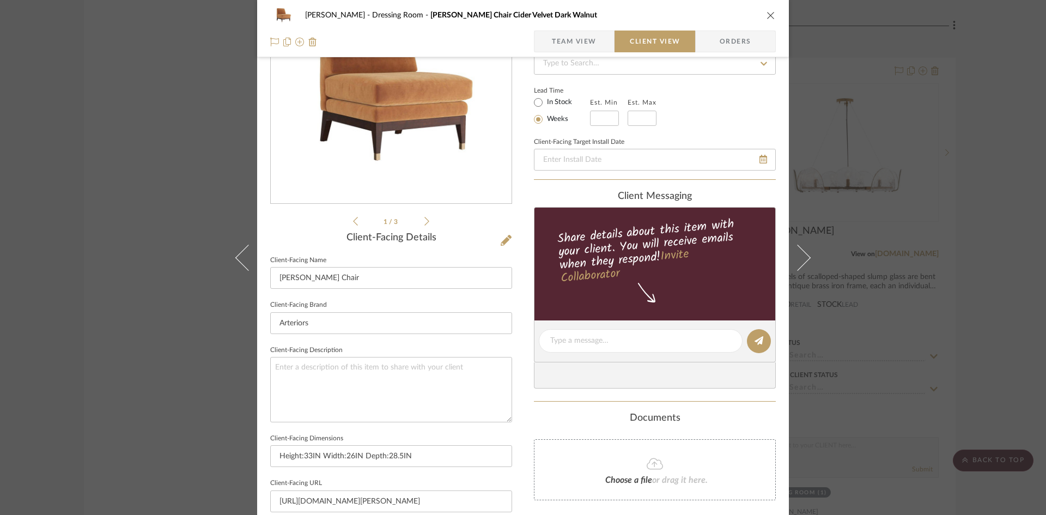
scroll to position [56, 0]
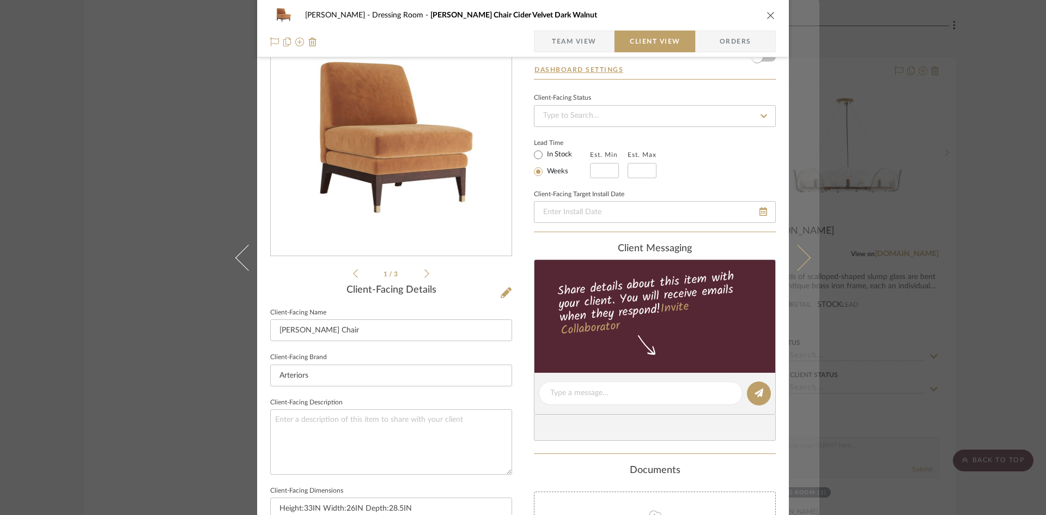
click at [800, 259] on icon at bounding box center [798, 257] width 26 height 26
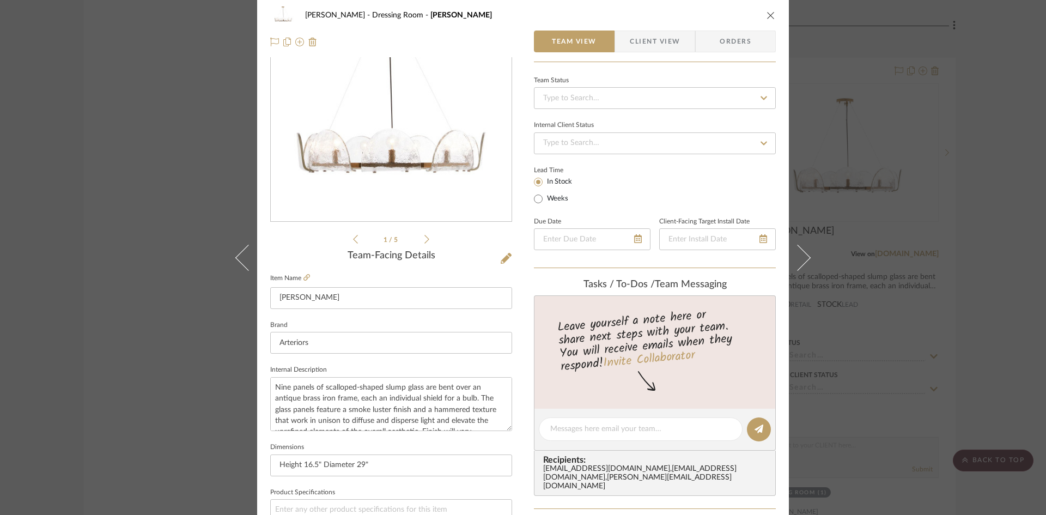
scroll to position [0, 0]
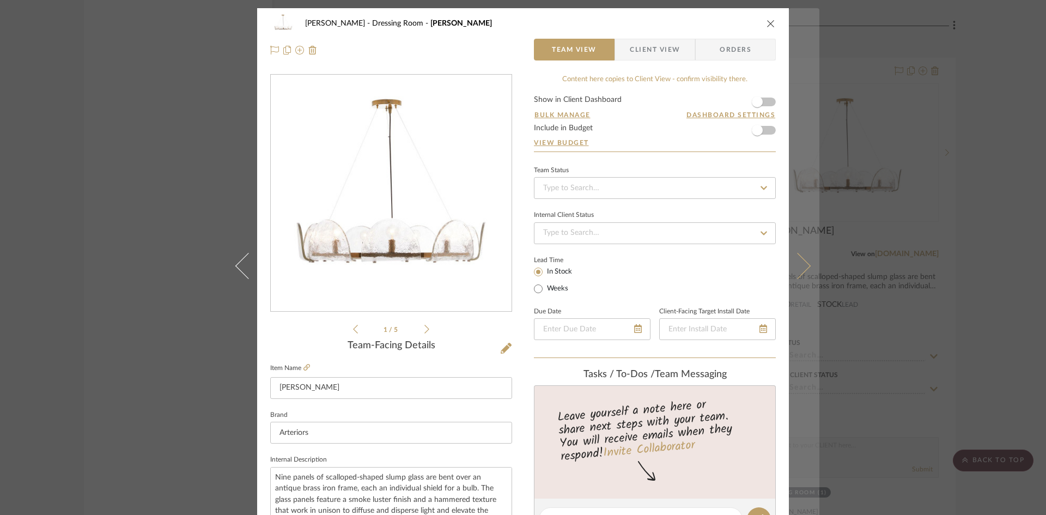
click at [799, 270] on icon at bounding box center [798, 265] width 26 height 26
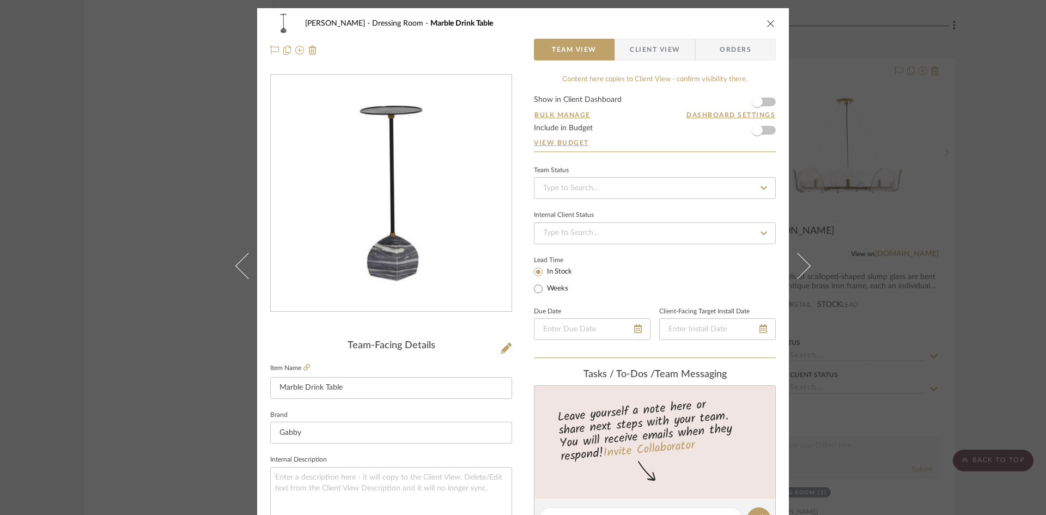
click at [767, 25] on icon "close" at bounding box center [771, 23] width 9 height 9
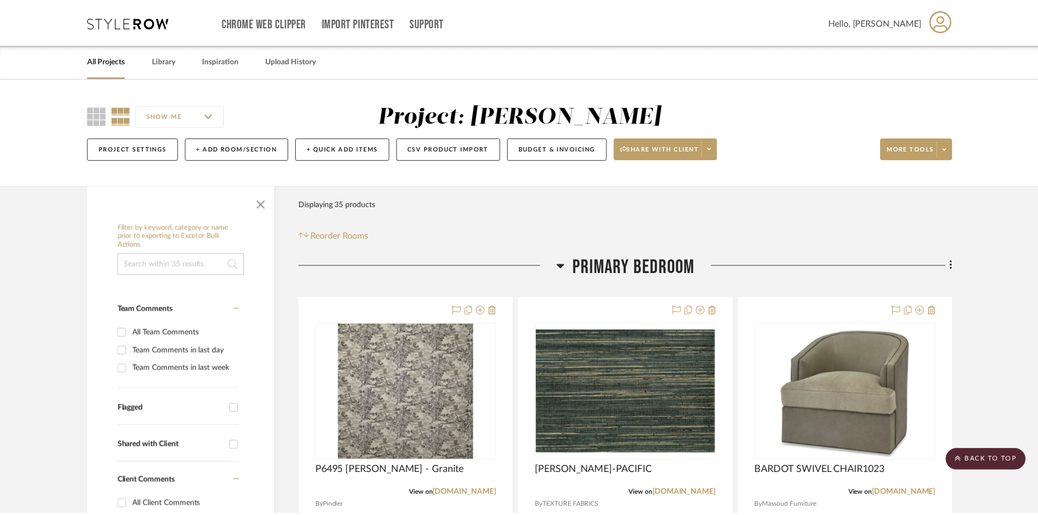
scroll to position [5165, 0]
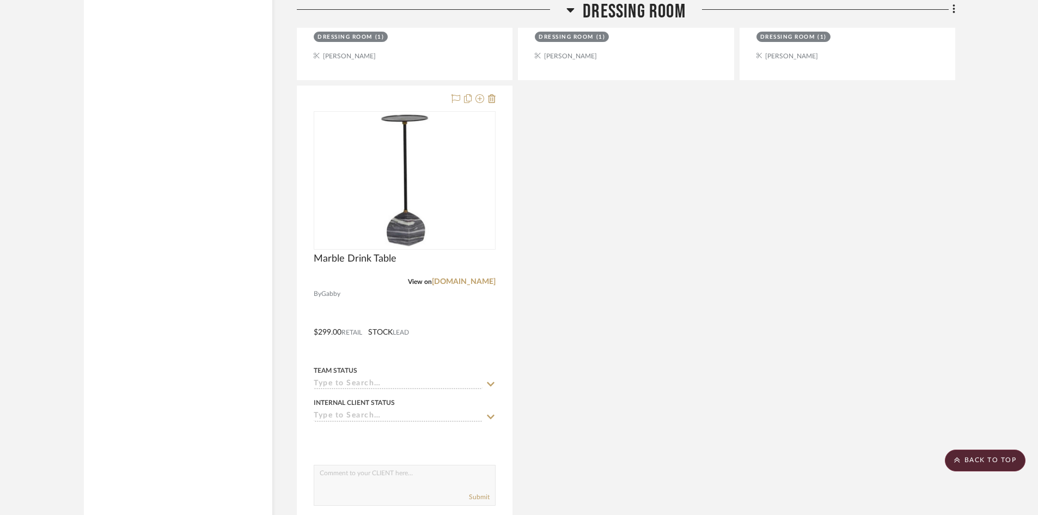
scroll to position [5601, 0]
